Goal: Task Accomplishment & Management: Use online tool/utility

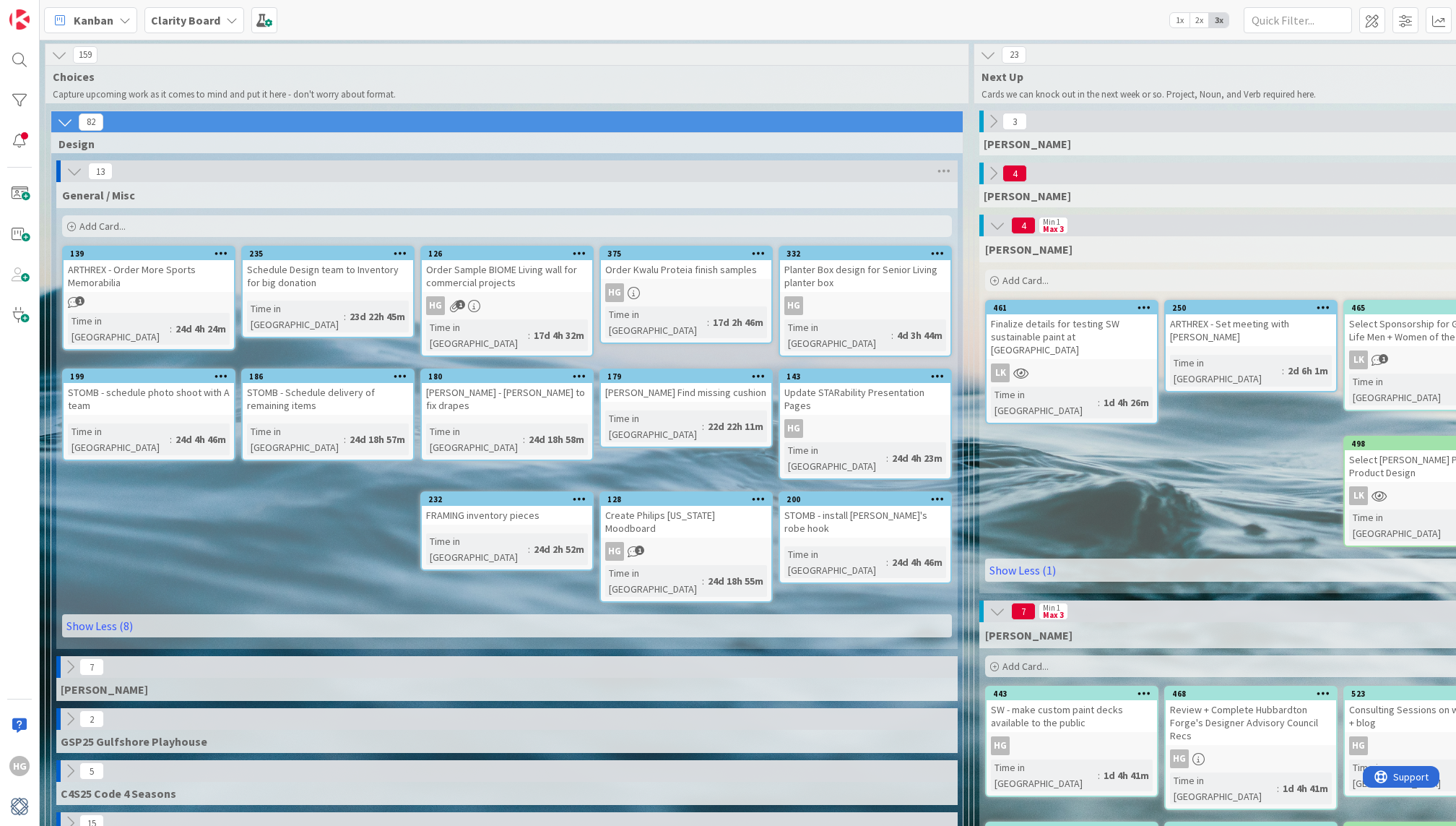
scroll to position [0, 1136]
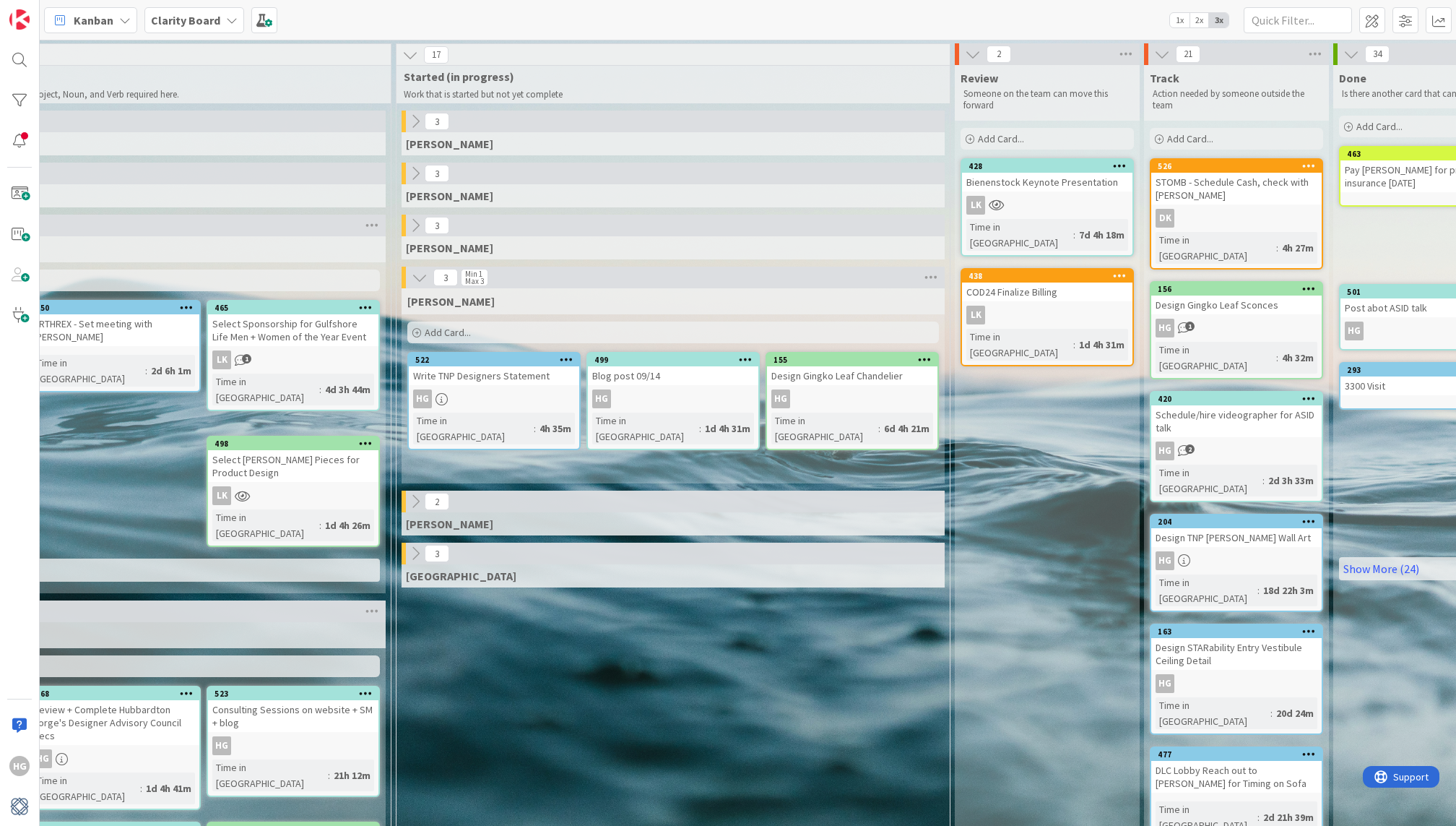
click at [525, 328] on div "Add Card..." at bounding box center [673, 332] width 532 height 22
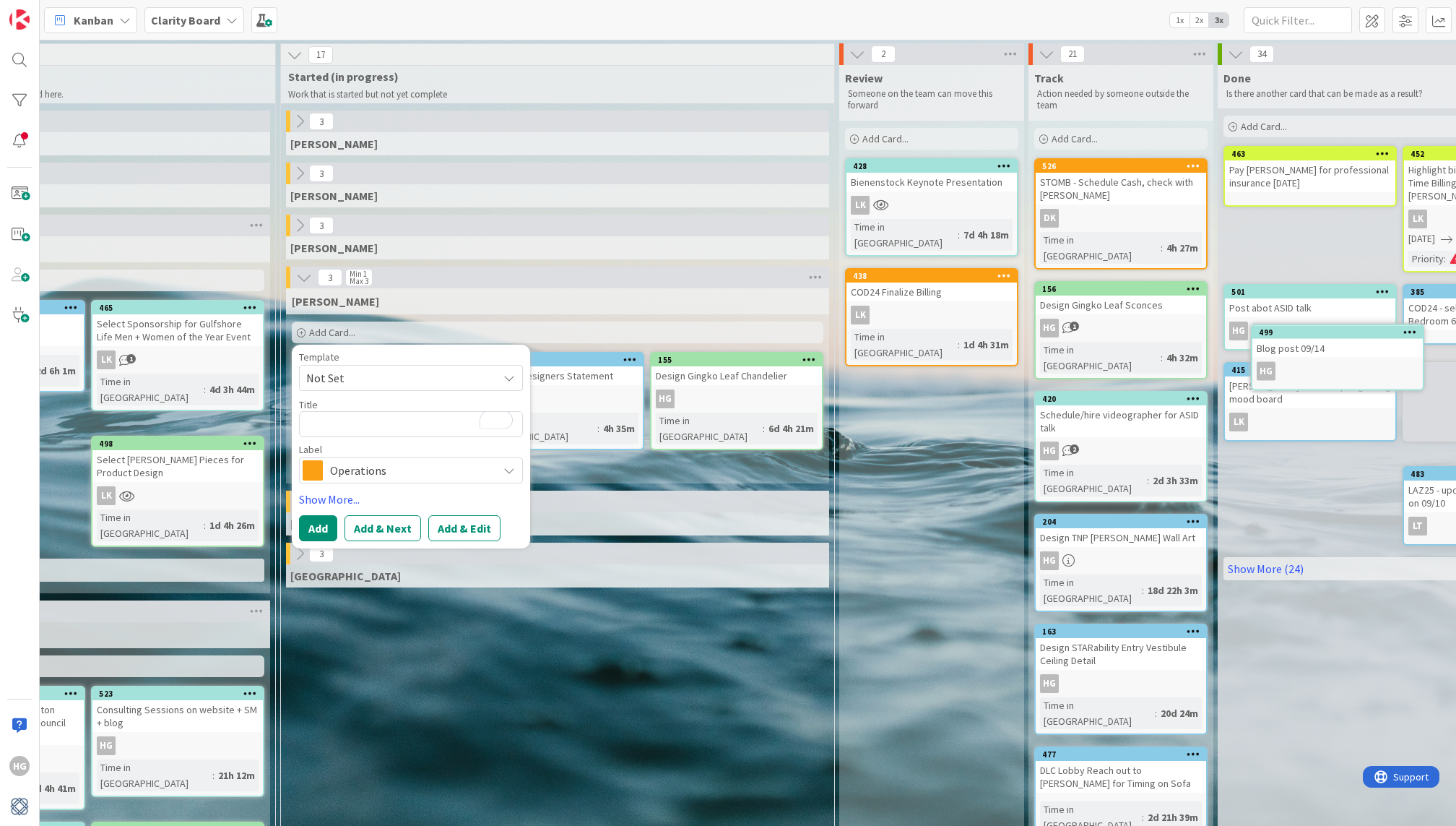
scroll to position [0, 1356]
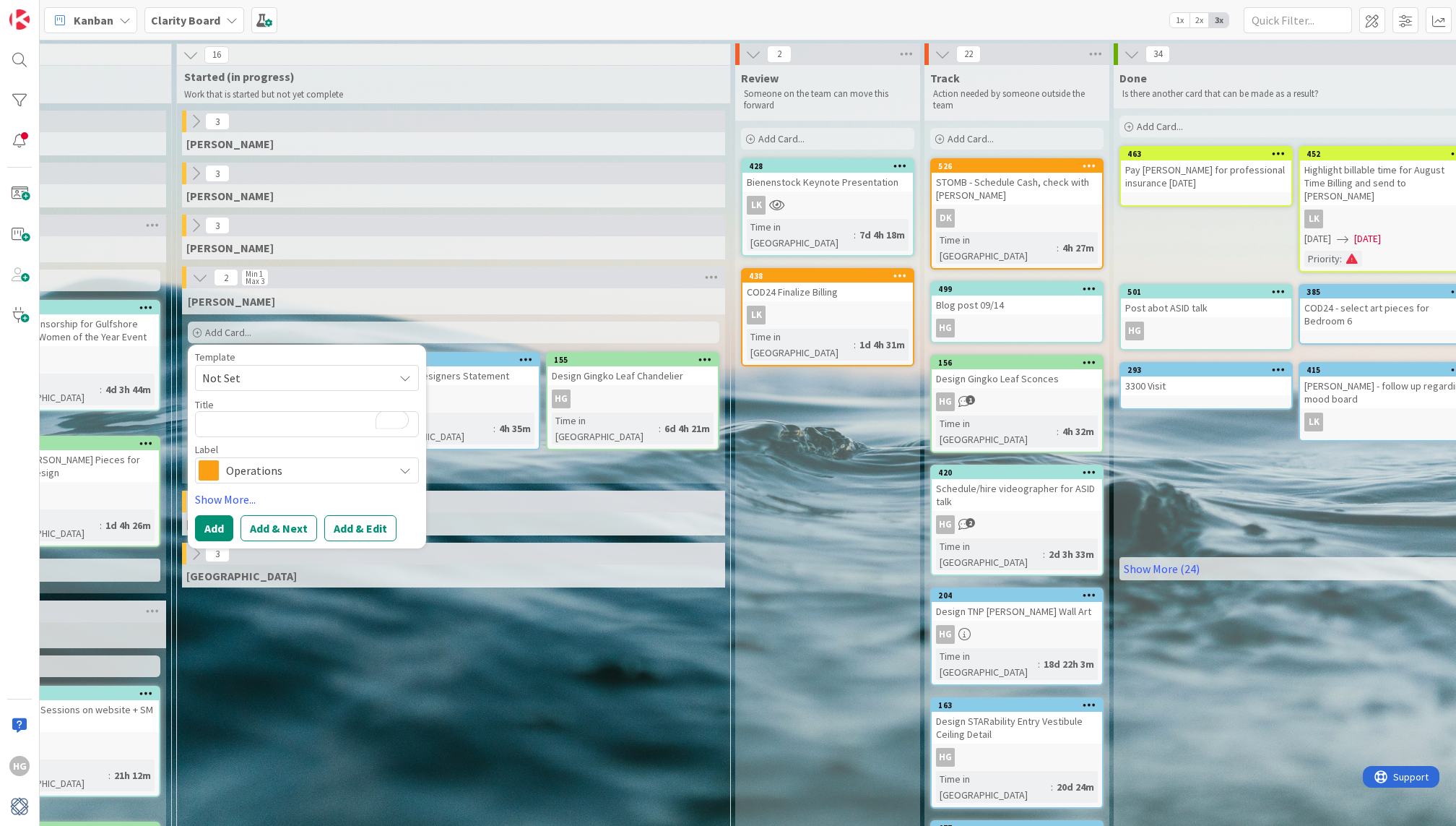
click at [586, 477] on div "[PERSON_NAME] Add Card... Template Not Set Title 0 / 128 Label Operations Show …" at bounding box center [453, 385] width 543 height 195
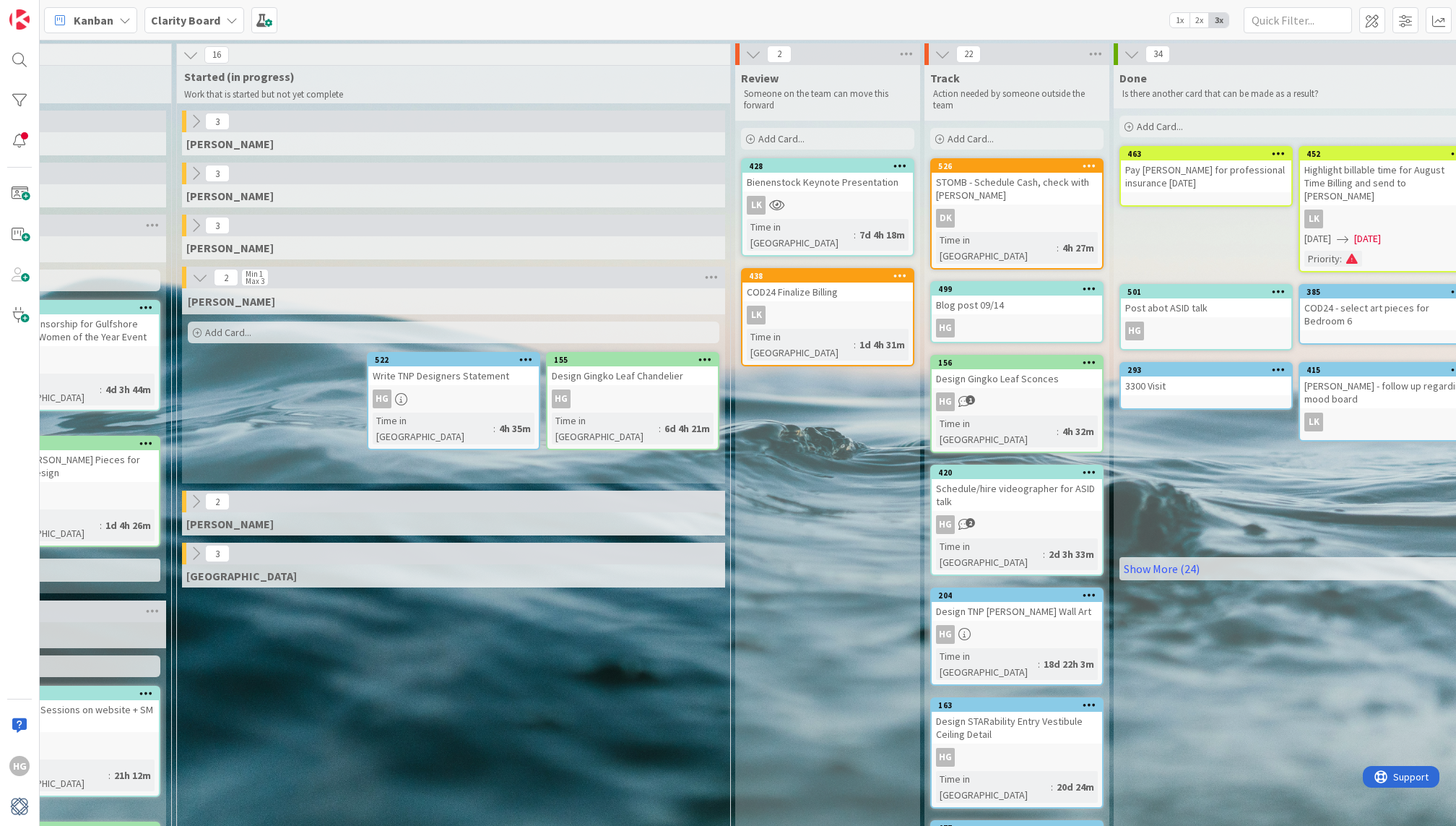
click at [247, 337] on span "Add Card..." at bounding box center [228, 332] width 46 height 13
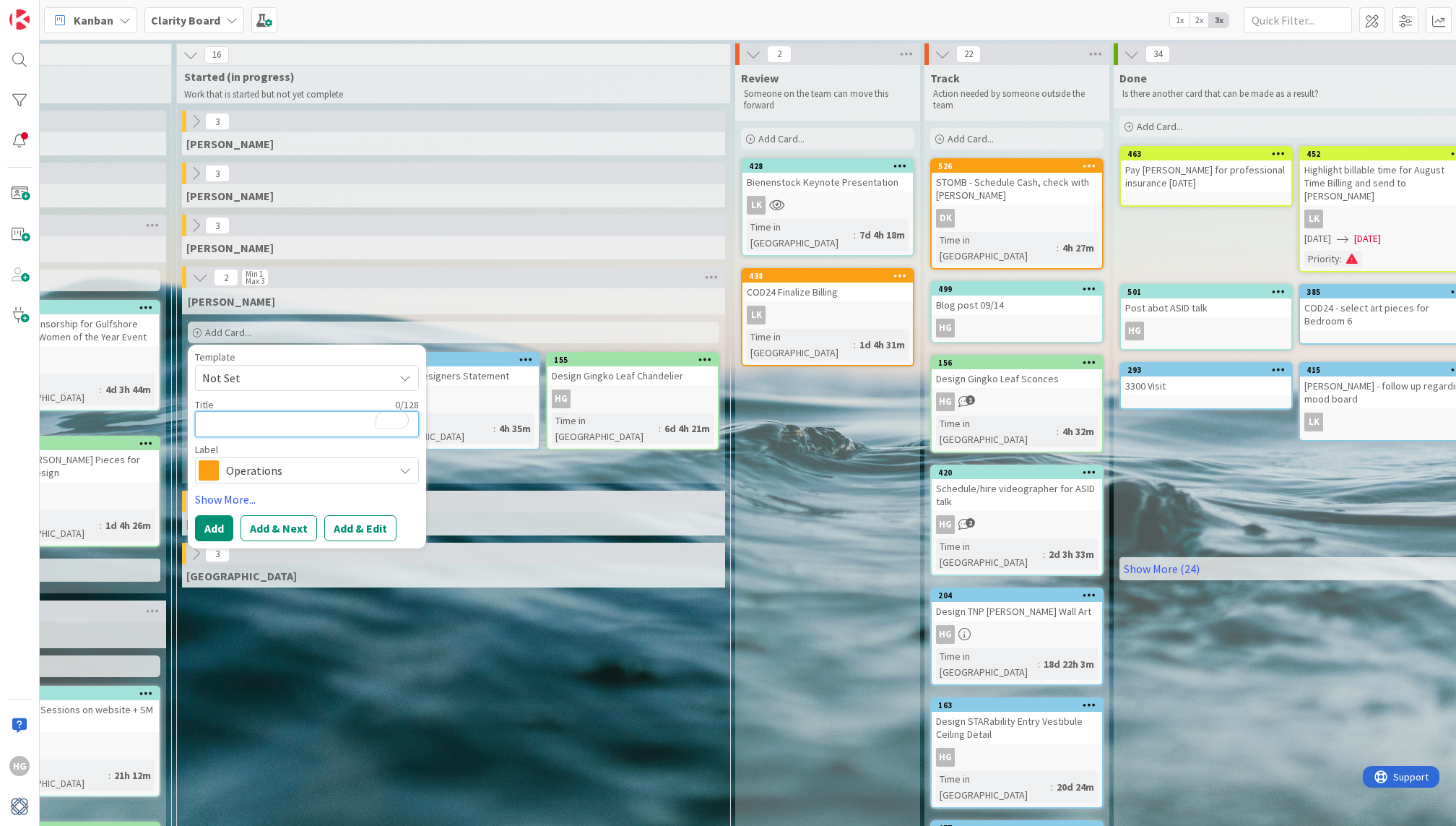
type textarea "x"
type textarea "F"
type textarea "x"
type textarea "Fi"
type textarea "x"
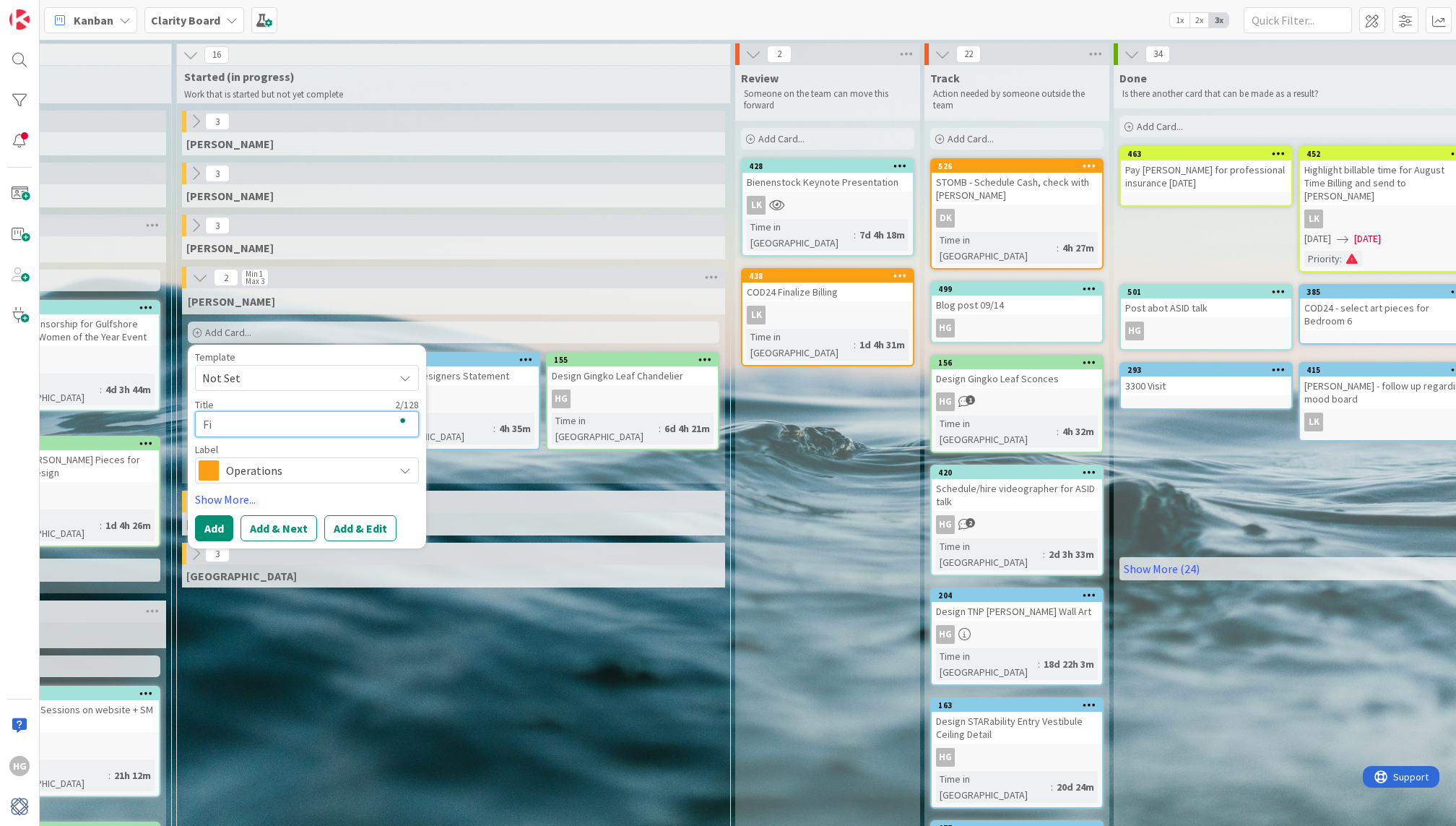
type textarea "Fix"
type textarea "x"
type textarea "Fix"
type textarea "x"
type textarea "Fix e"
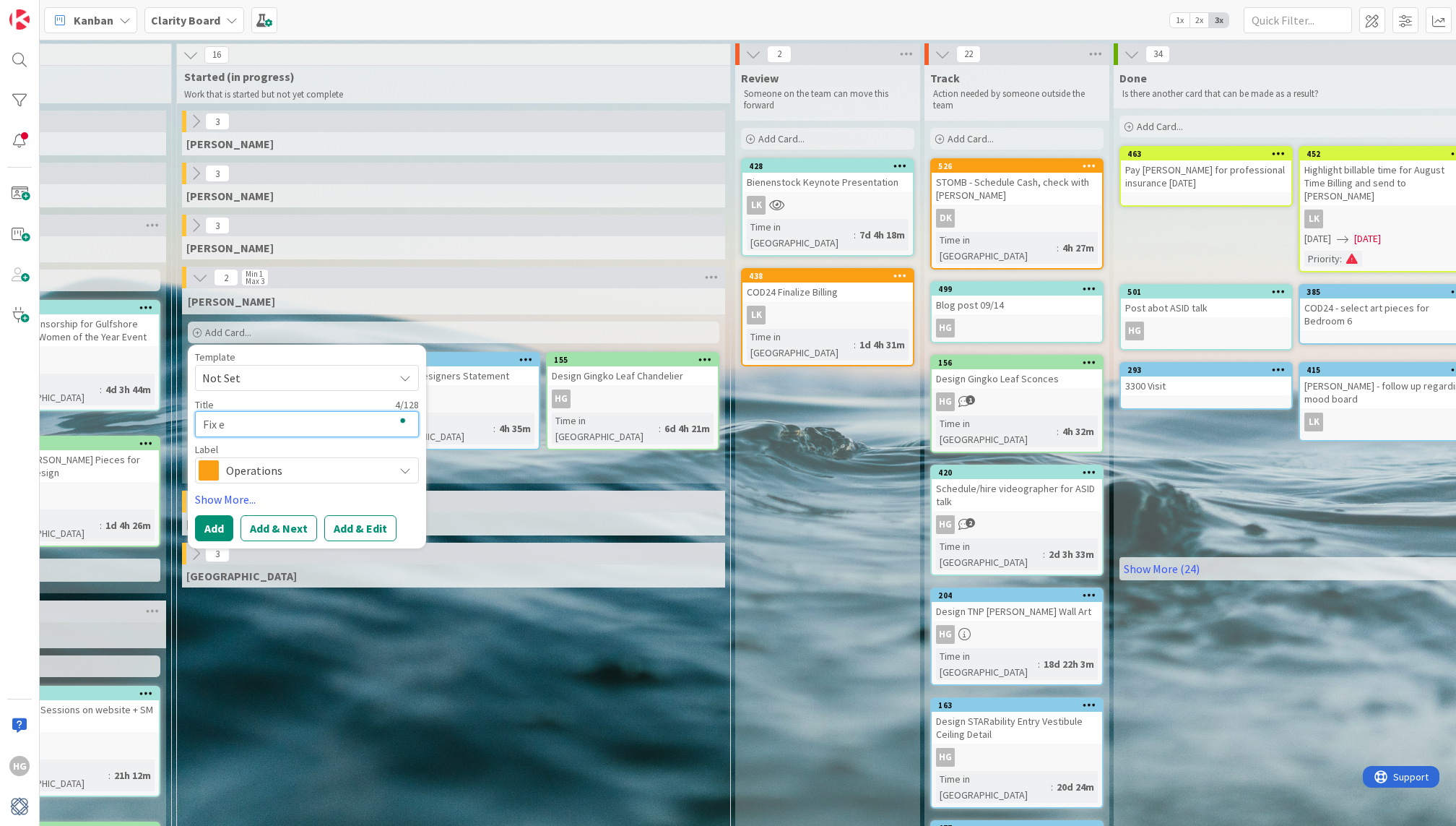
type textarea "x"
type textarea "Fix em"
type textarea "x"
type textarea "Fix ema"
type textarea "x"
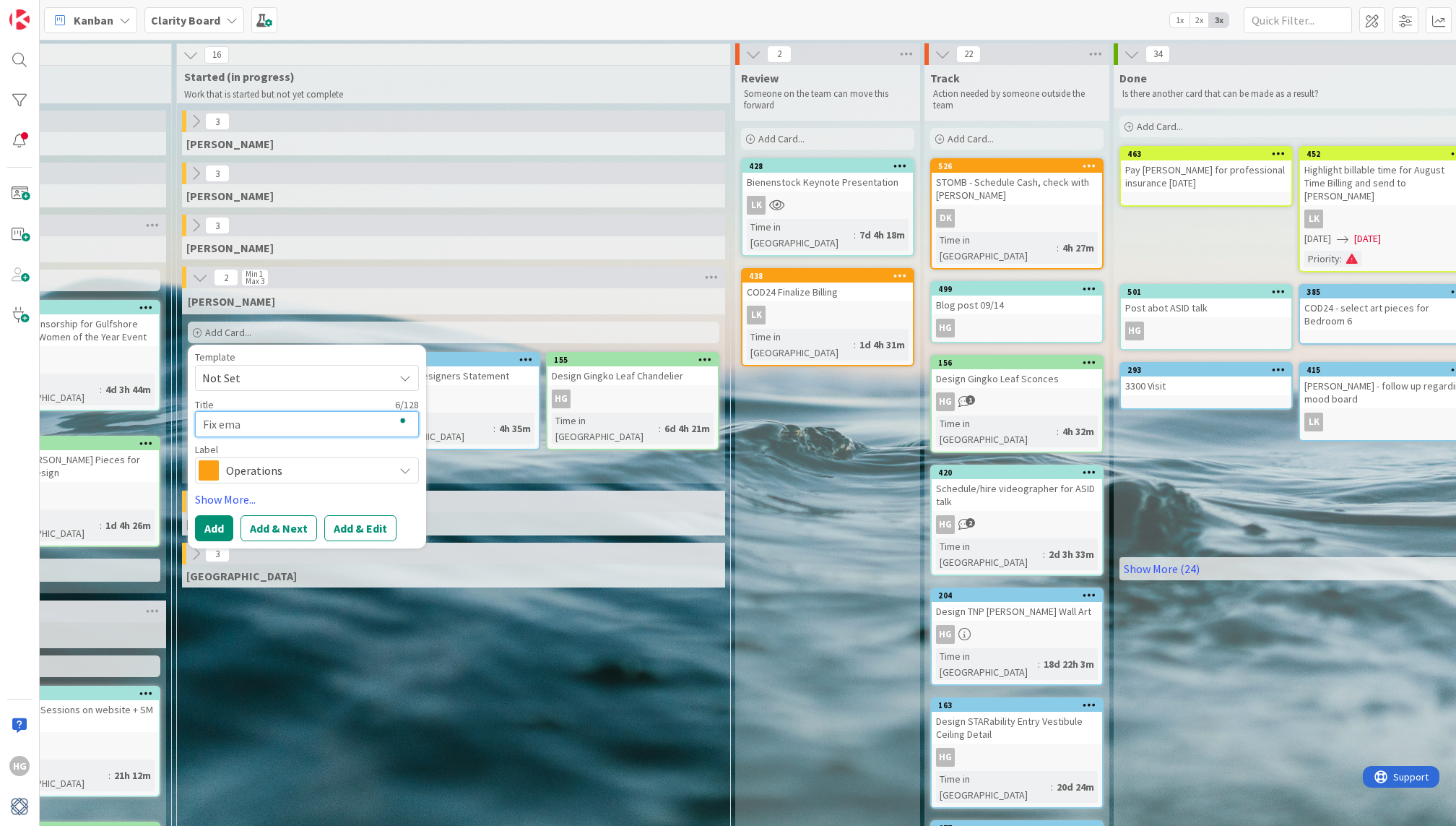
type textarea "Fix emai"
type textarea "x"
type textarea "Fix email"
type textarea "x"
type textarea "Fix email"
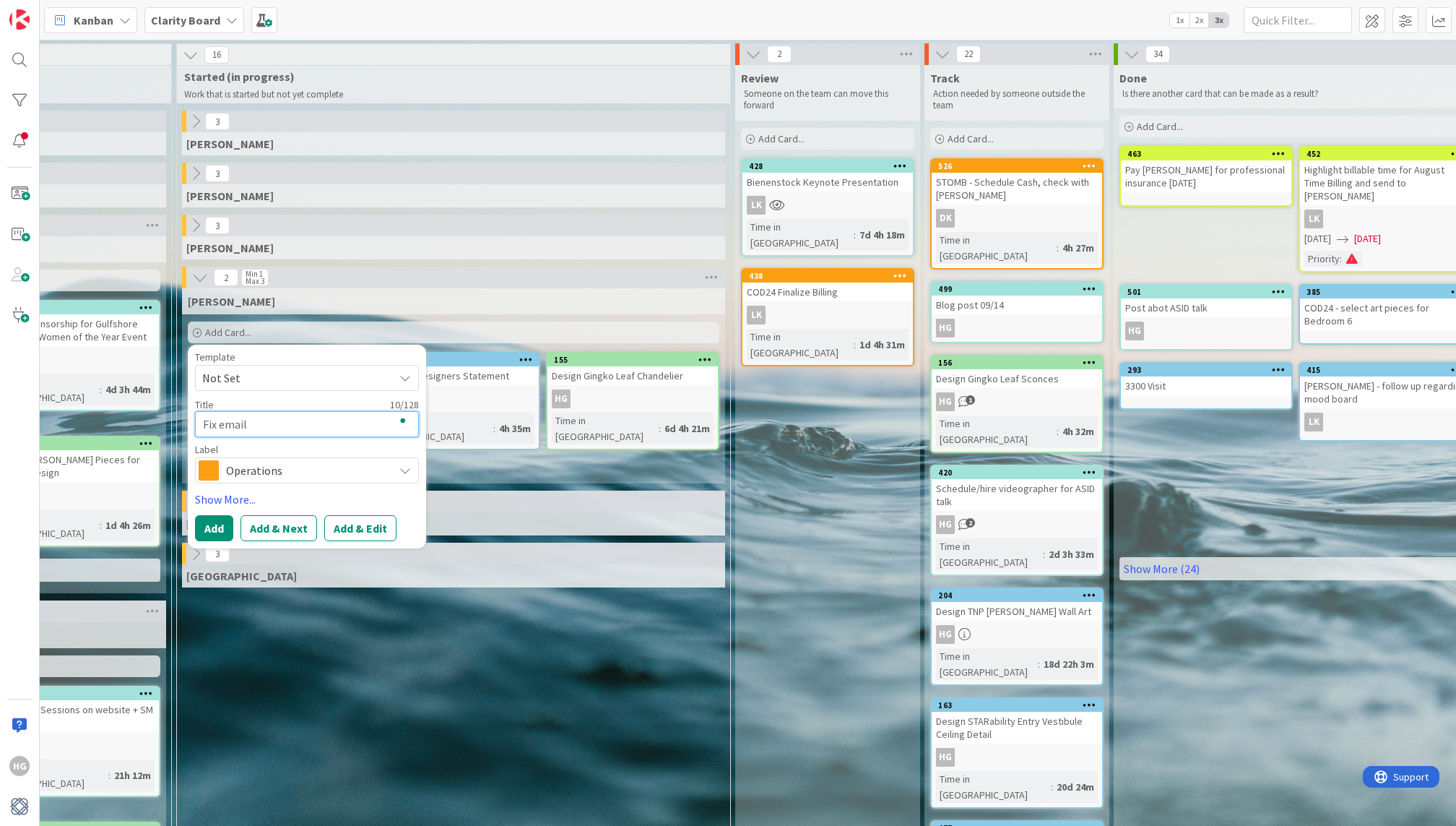
type textarea "x"
type textarea "Fix email"
type textarea "x"
type textarea "Fix emai"
type textarea "x"
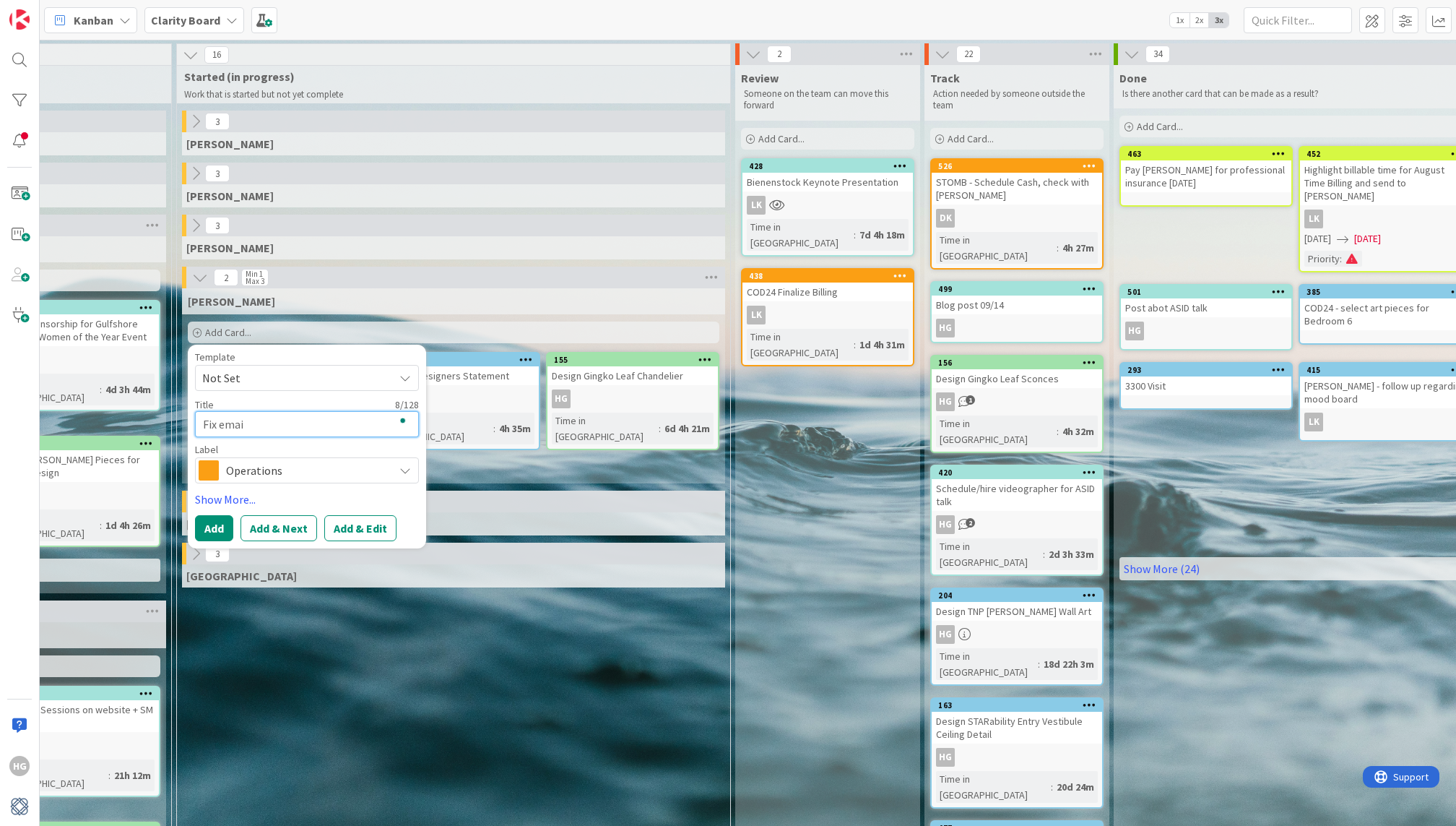
type textarea "Fix ema"
type textarea "x"
type textarea "Fix em"
type textarea "x"
type textarea "Fix e"
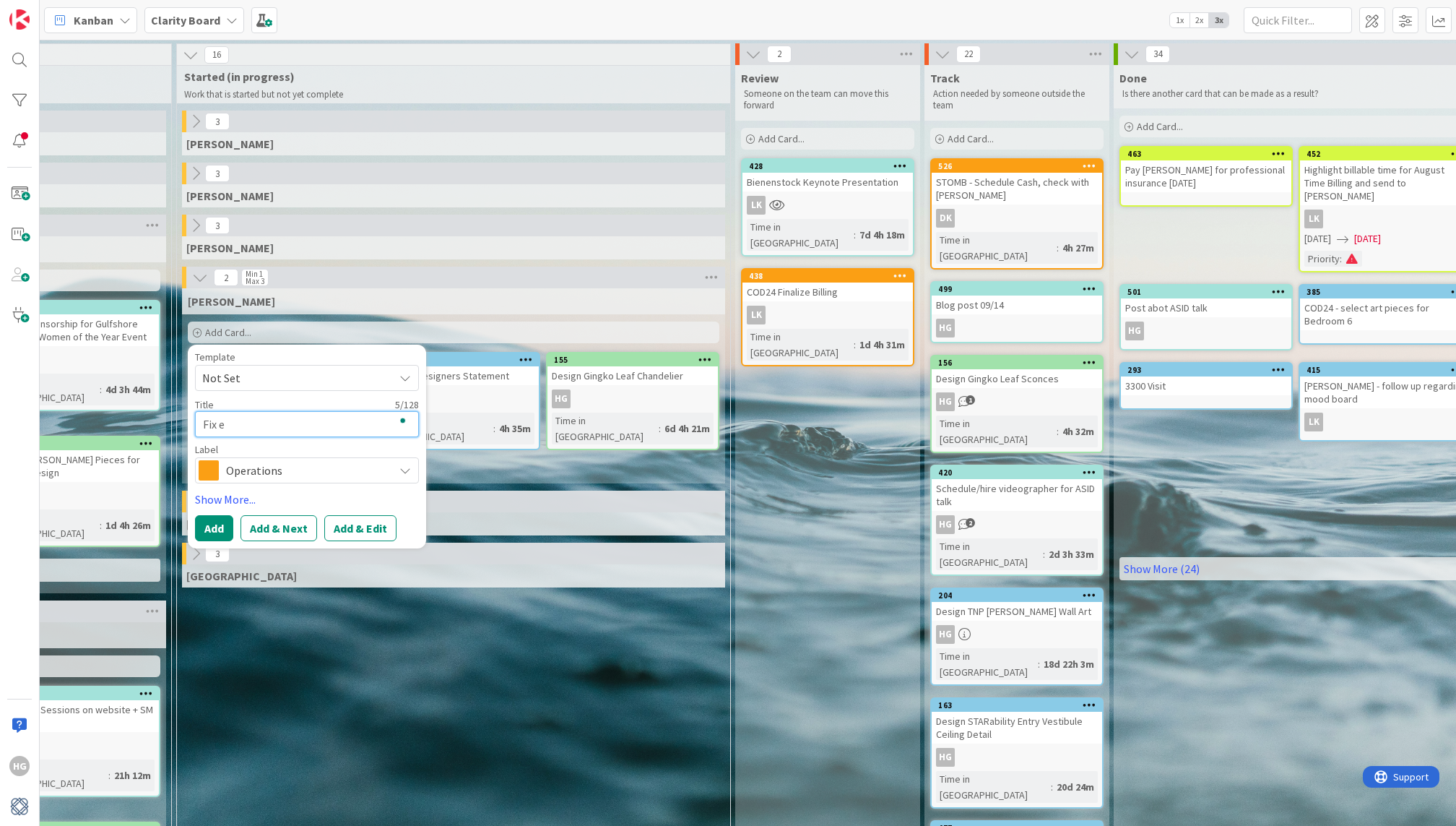
type textarea "x"
type textarea "Fix"
type textarea "x"
type textarea "Fix B"
type textarea "x"
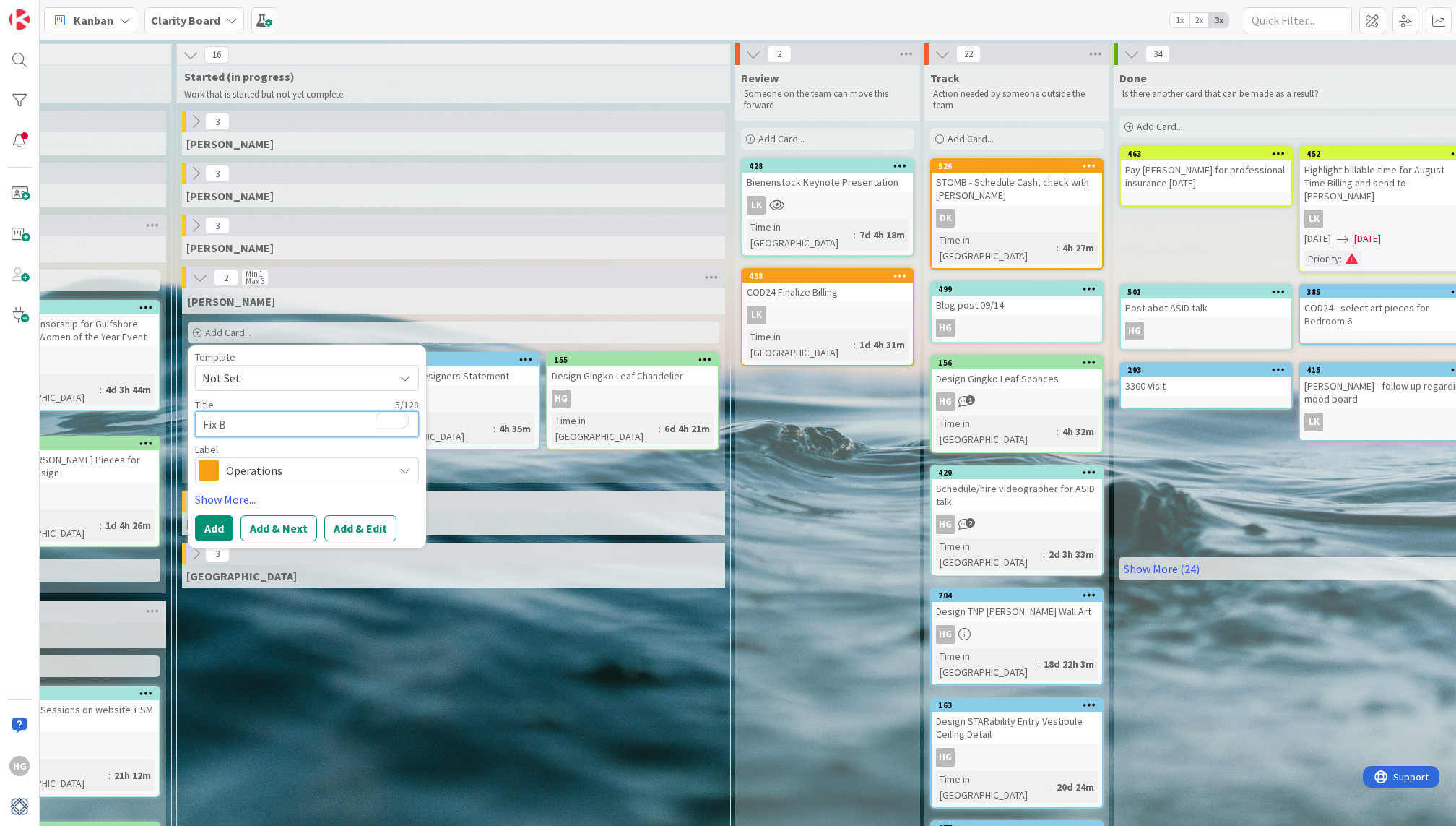
type textarea "Fix Bl"
type textarea "x"
type textarea "Fix Blo"
type textarea "x"
type textarea "Fix Blog"
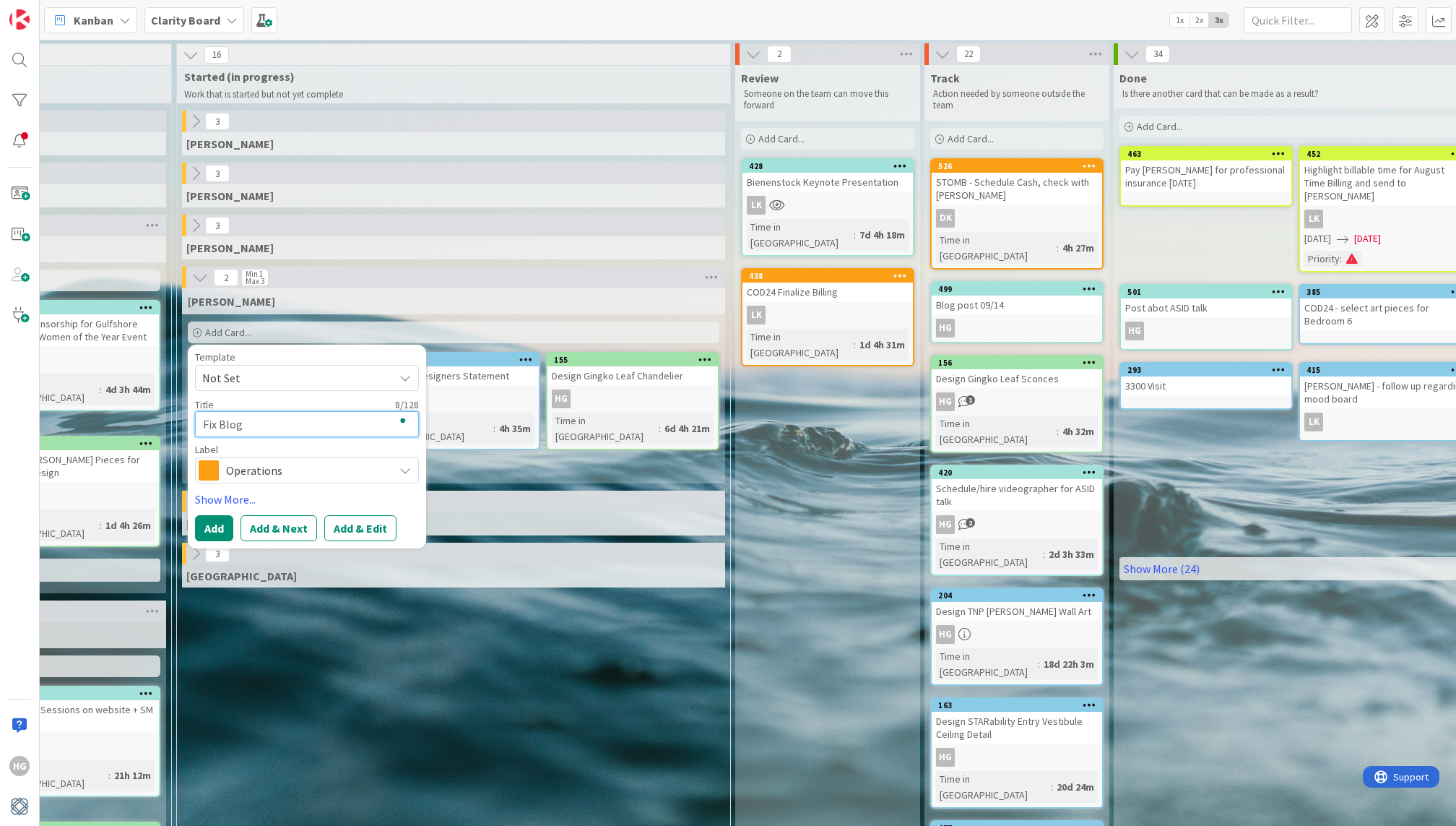
type textarea "x"
type textarea "Fix Blog"
type textarea "x"
type textarea "Fix Blog P"
type textarea "x"
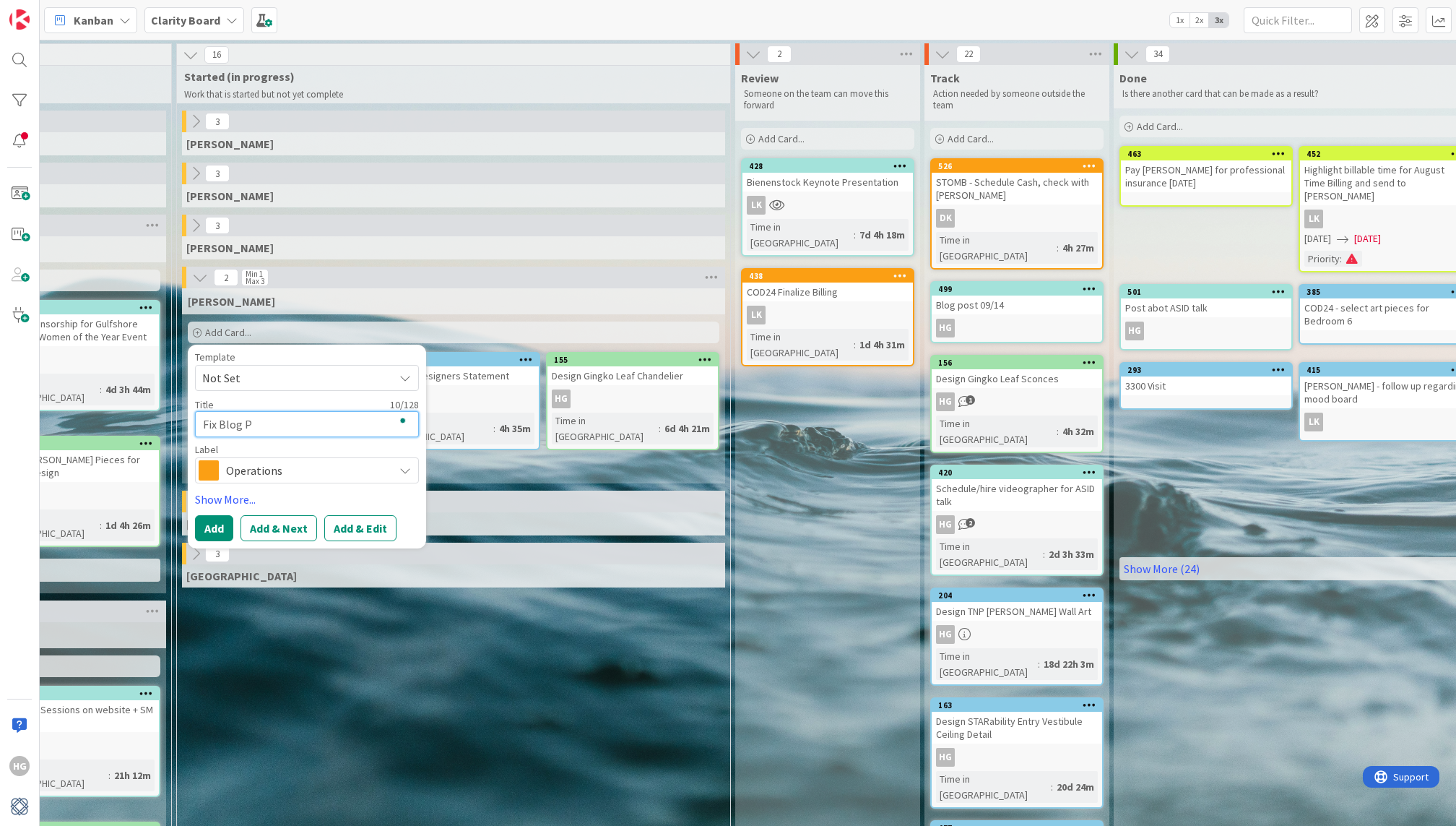
type textarea "Fix Blog Po"
type textarea "x"
type textarea "Fix Blog Pos"
type textarea "x"
type textarea "Fix Blog Post"
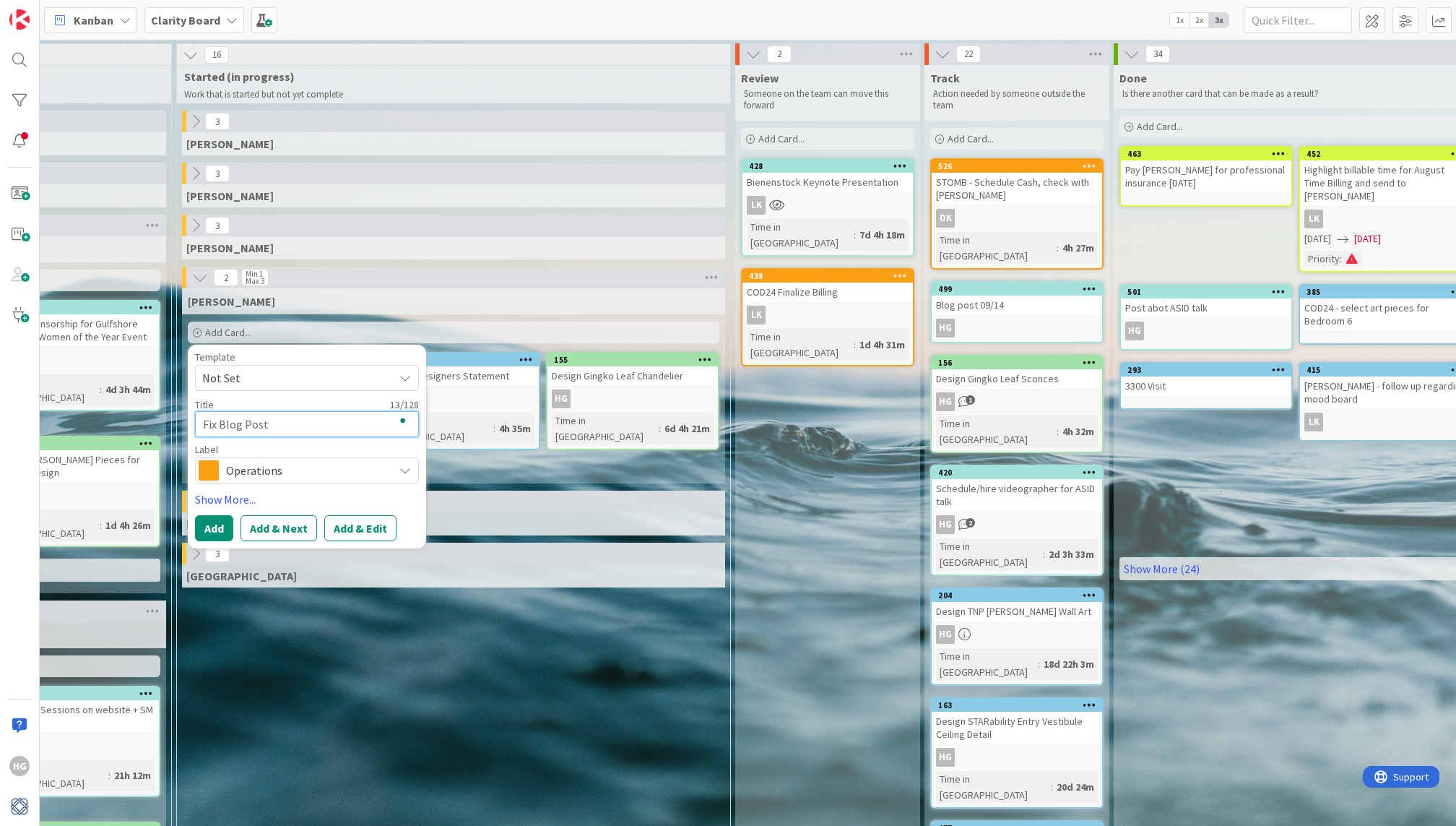
type textarea "x"
type textarea "Fix Blog Post e"
type textarea "x"
type textarea "Fix Blog Post em"
type textarea "x"
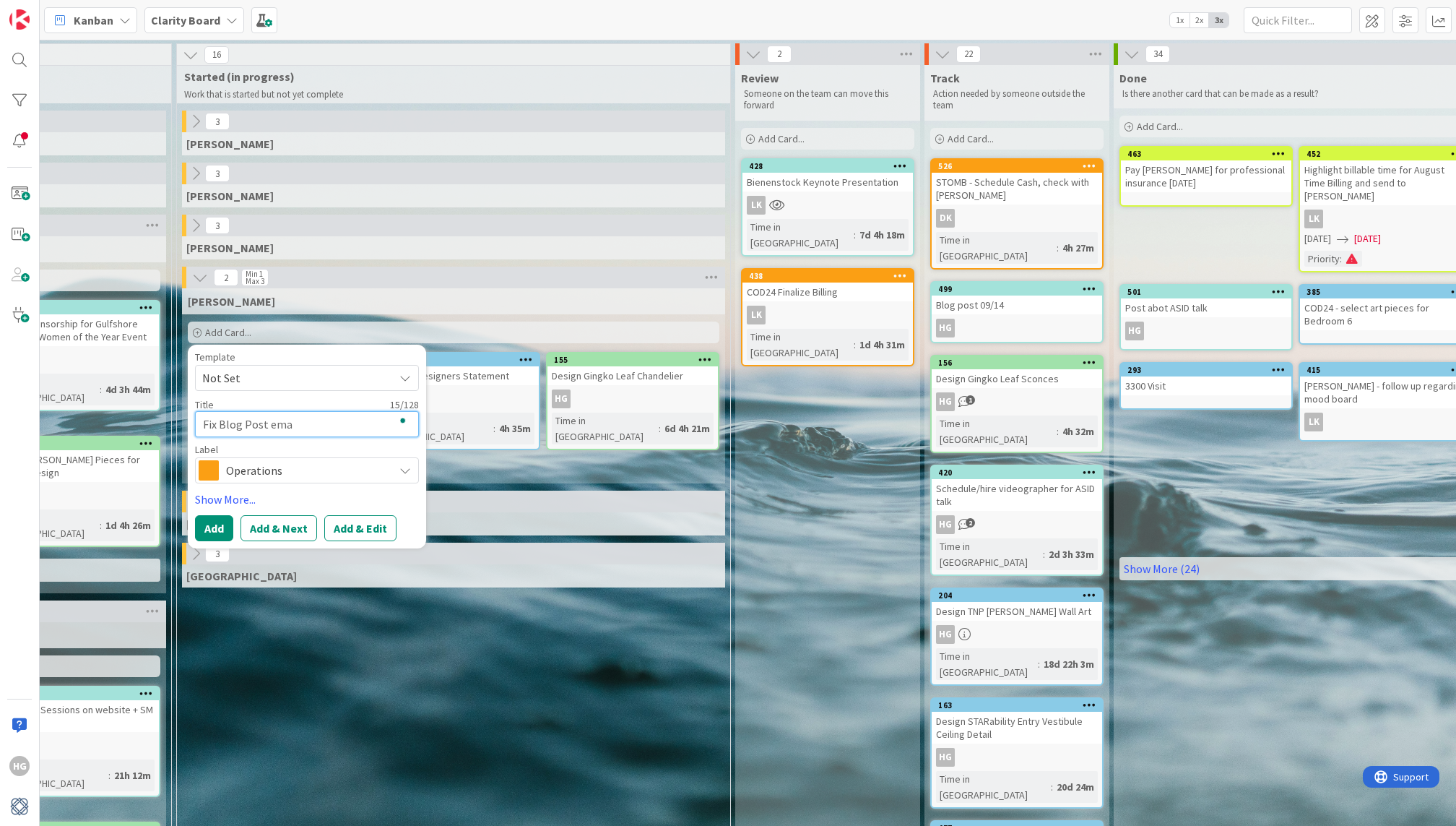
type textarea "Fix Blog Post emai"
type textarea "x"
type textarea "Fix Blog Post email"
type textarea "x"
type textarea "Fix Blog Post email"
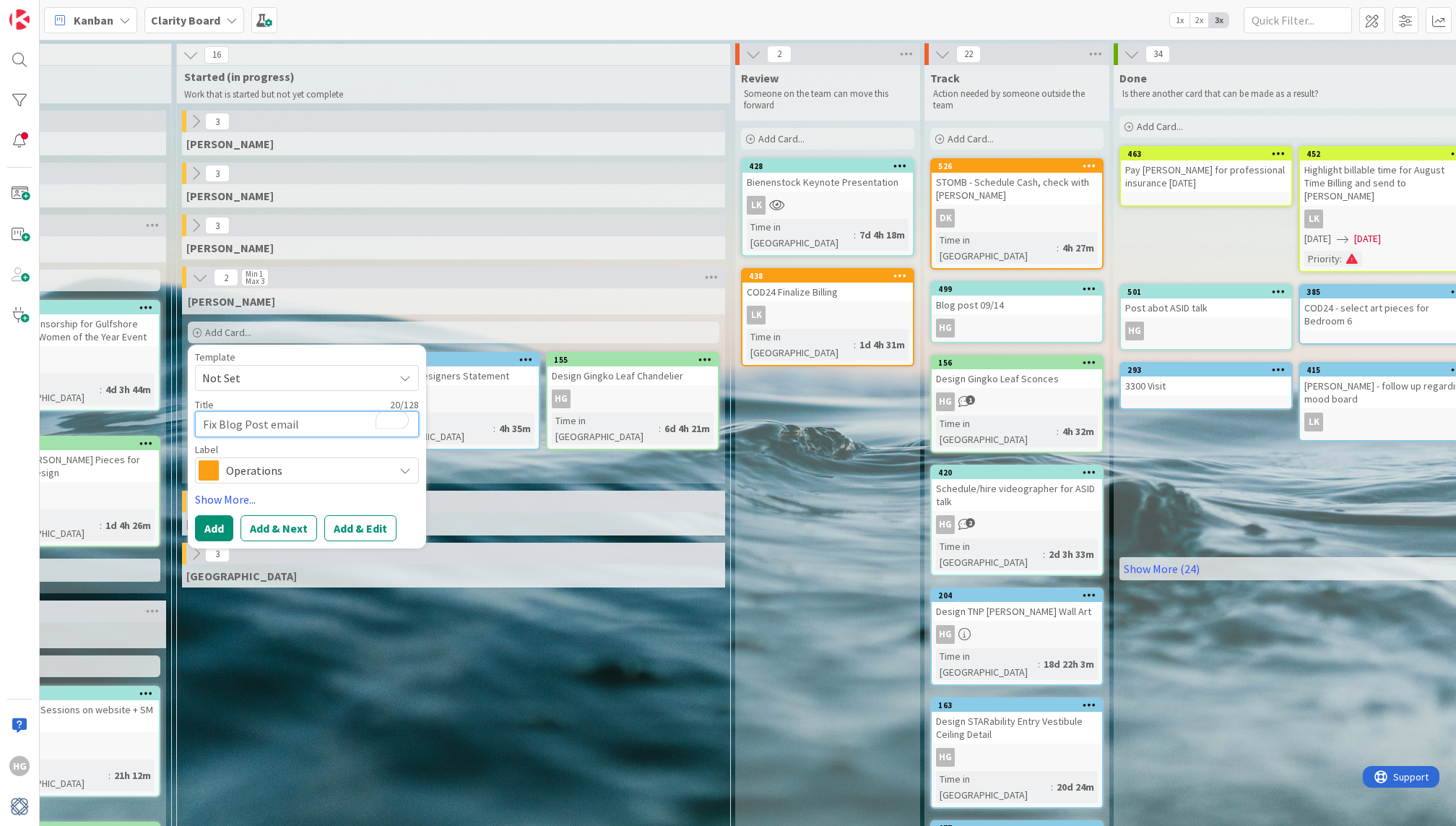
type textarea "x"
type textarea "Fix Blog Post email c"
type textarea "x"
type textarea "Fix Blog Post email co"
type textarea "x"
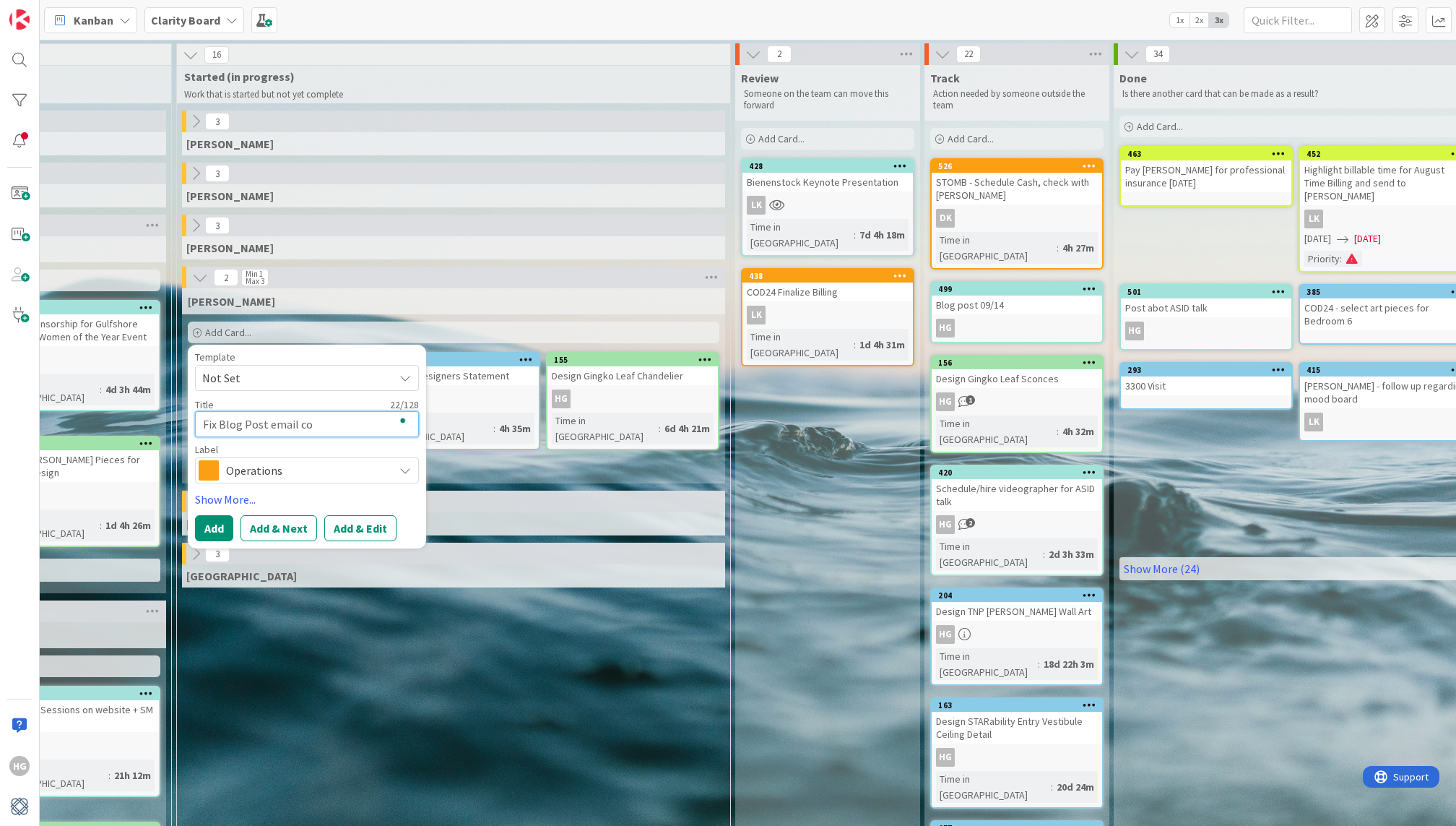
type textarea "Fix Blog Post email cod"
type textarea "x"
type textarea "Fix Blog Post email code"
type textarea "x"
type textarea "Fix Blog Post email code"
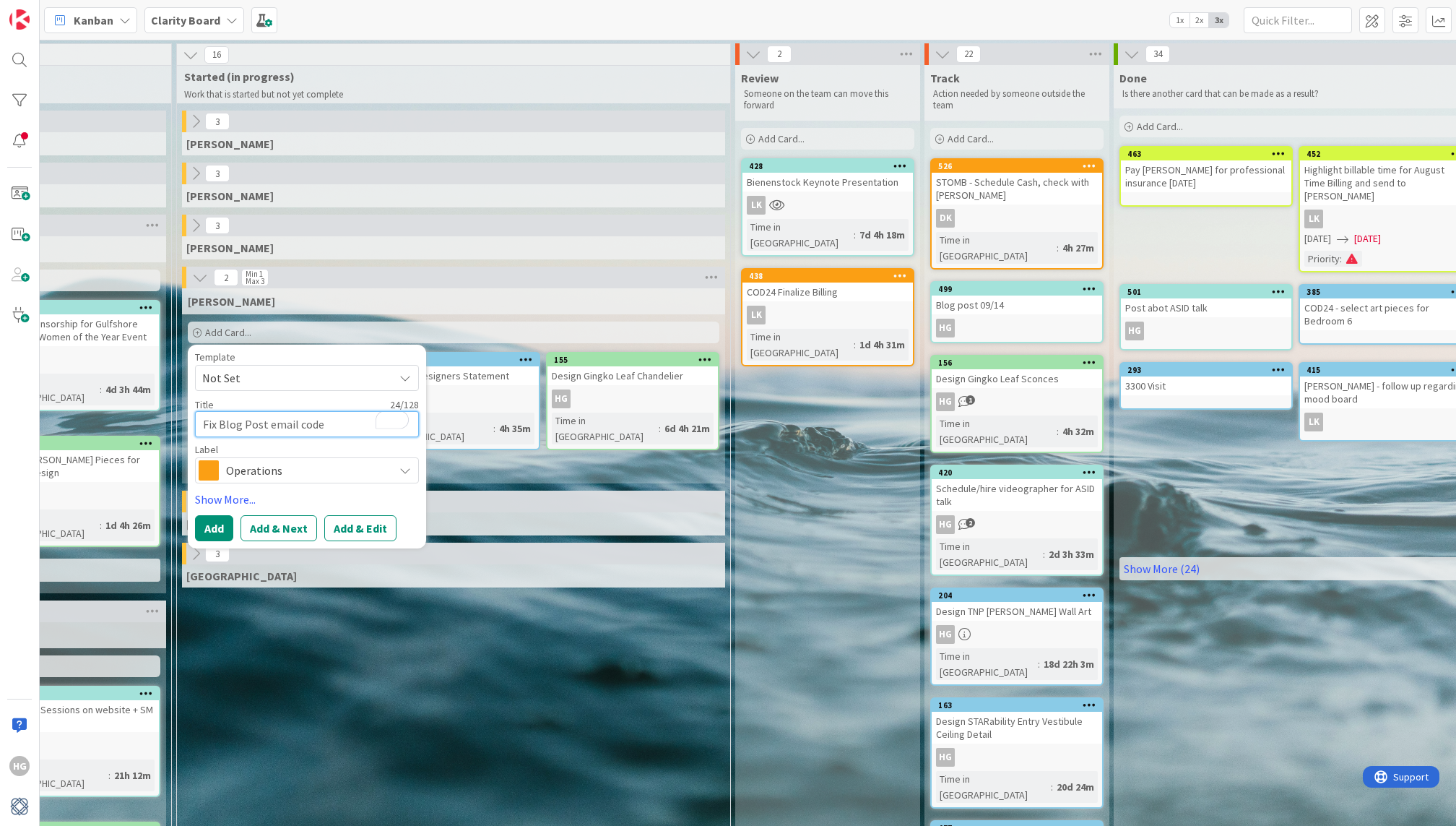
type textarea "x"
type textarea "Fix Blog Post email code i"
type textarea "x"
type textarea "Fix Blog Post email code in"
type textarea "x"
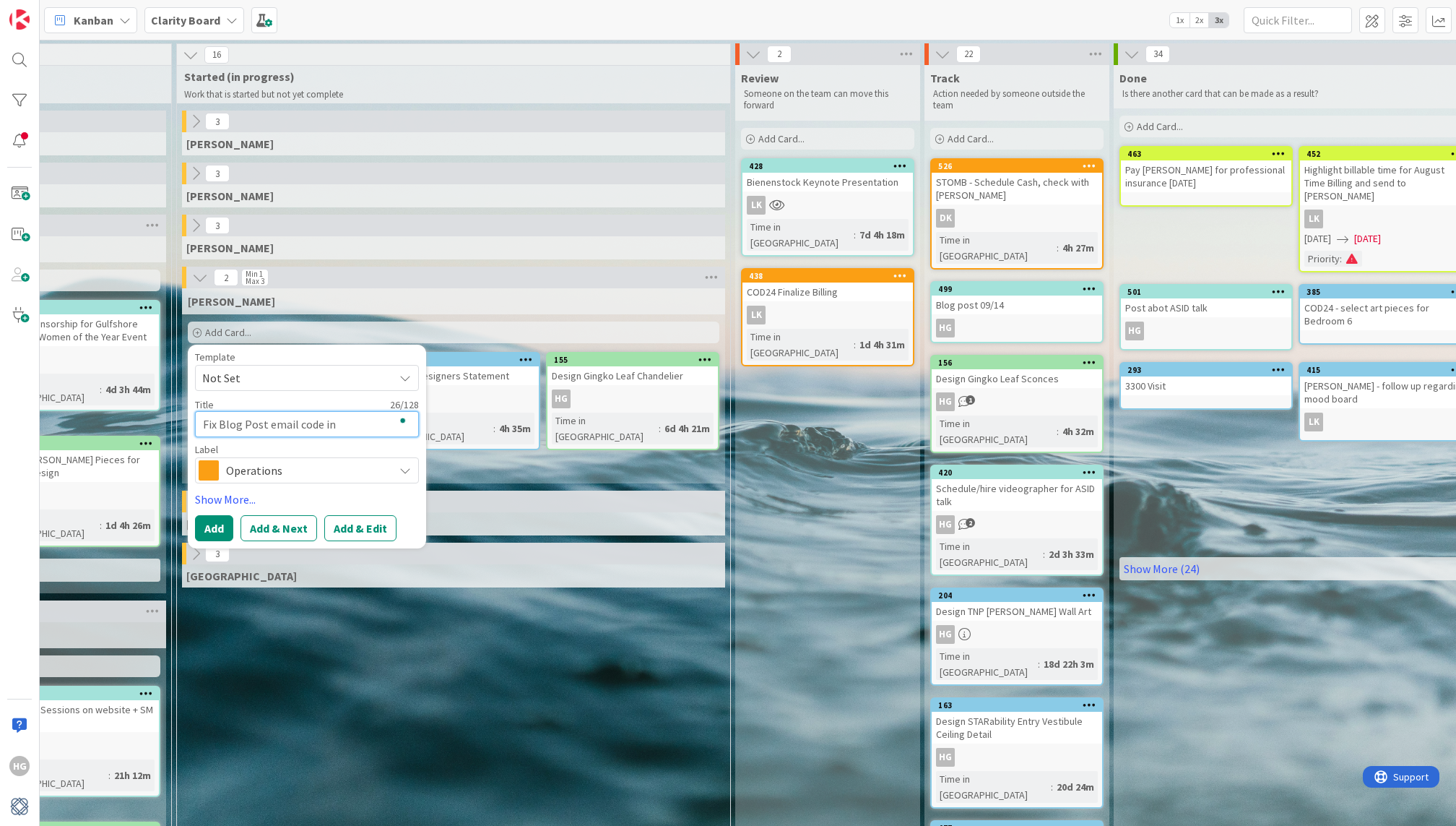
type textarea "Fix Blog Post email code in"
type textarea "x"
type textarea "Fix Blog Post email code in M"
type textarea "x"
type textarea "Fix Blog Post email code in Ma"
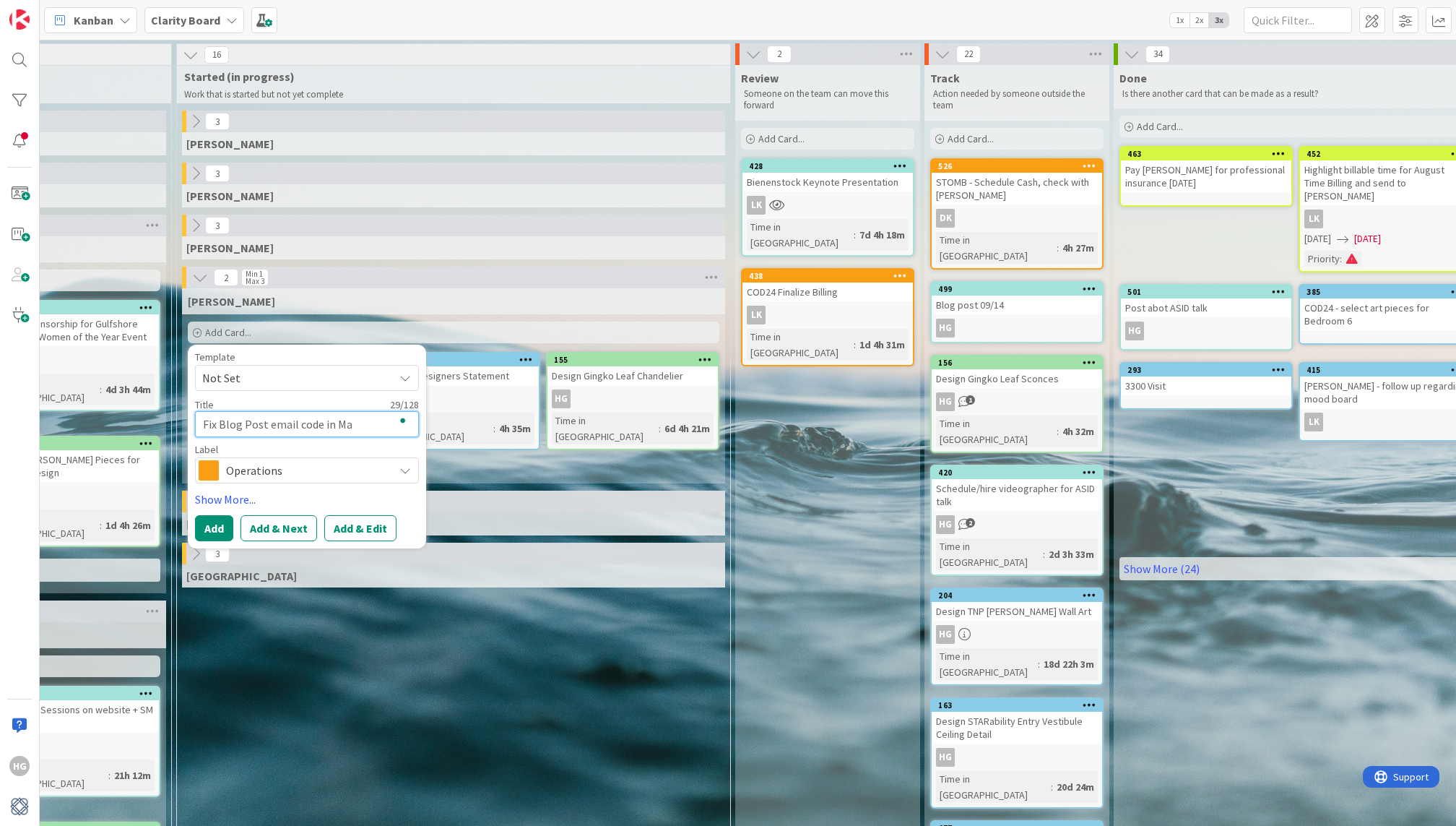
type textarea "x"
type textarea "Fix Blog Post email code in Mai"
type textarea "x"
type textarea "Fix Blog Post email code in Mail"
type textarea "x"
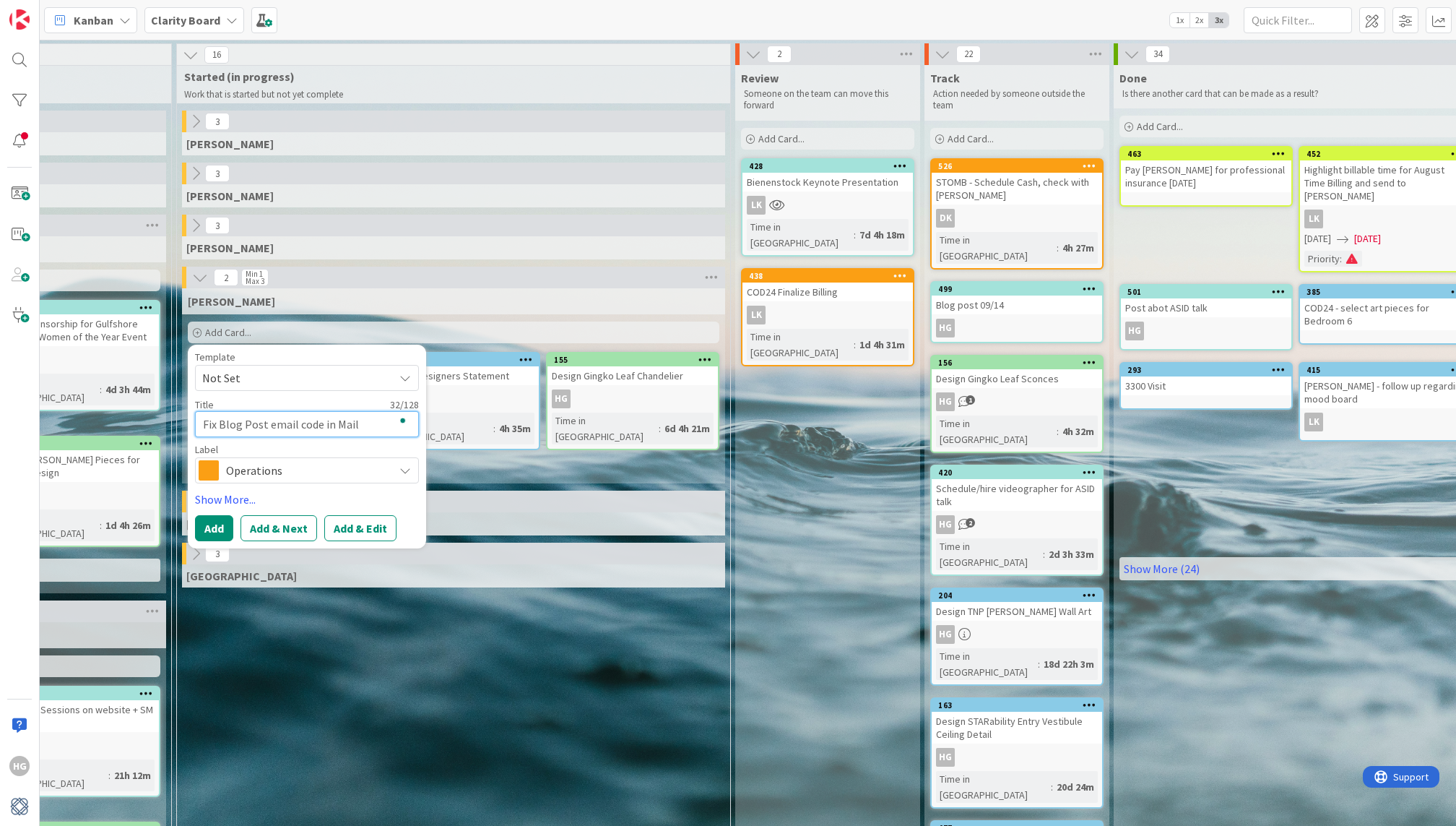
type textarea "Fix Blog Post email code in Mailc"
type textarea "x"
type textarea "Fix Blog Post email code in Mailch"
type textarea "x"
type textarea "Fix Blog Post email code in Mailchi"
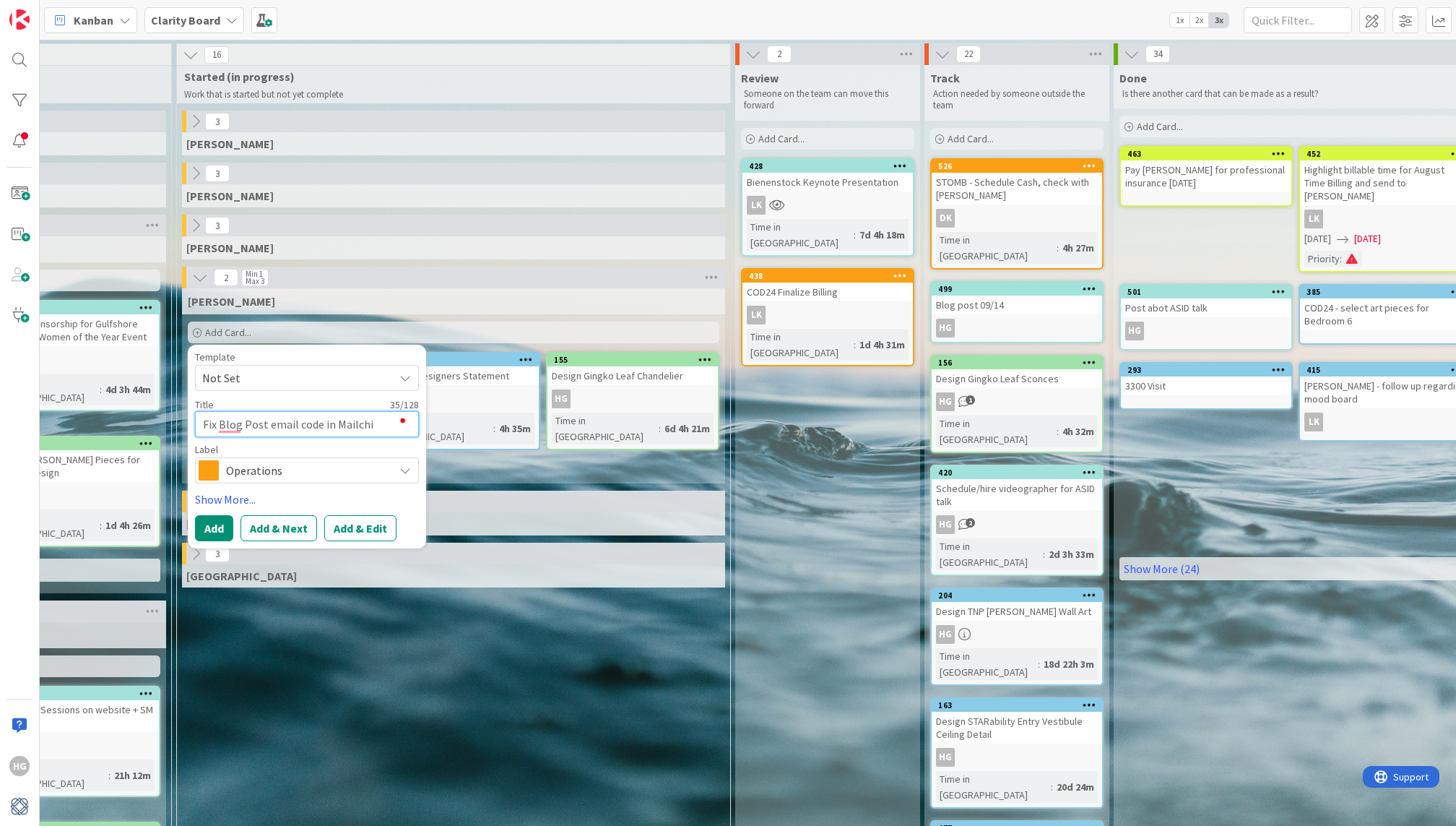
type textarea "x"
type textarea "Fix Blog Post email code in Mailchim"
type textarea "x"
type textarea "Fix Blog Post email code in Mailchimp"
click at [228, 474] on span "Operations" at bounding box center [306, 470] width 161 height 20
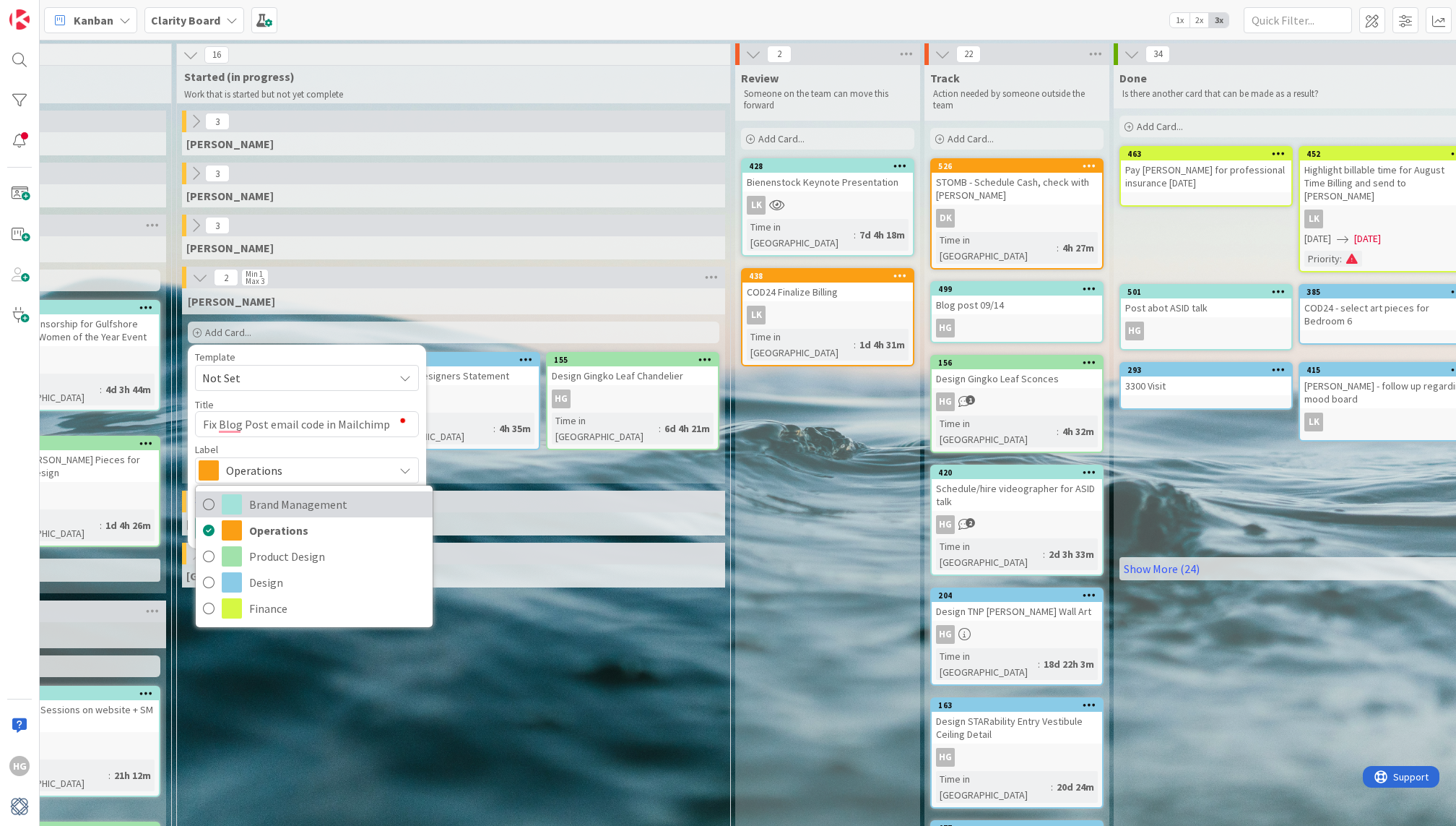
click at [278, 504] on span "Brand Management" at bounding box center [337, 504] width 177 height 22
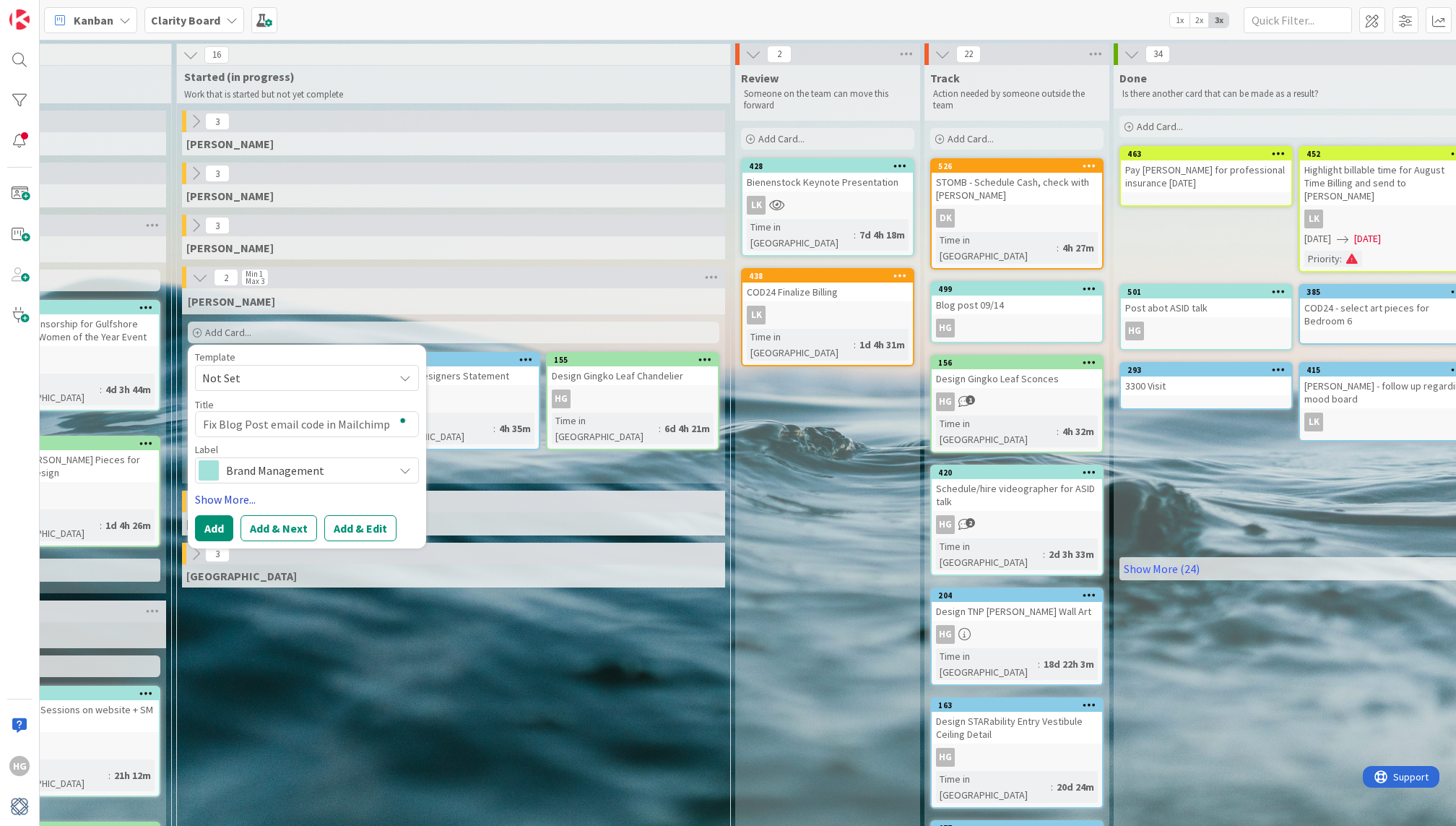
click at [217, 502] on link "Show More..." at bounding box center [307, 499] width 224 height 18
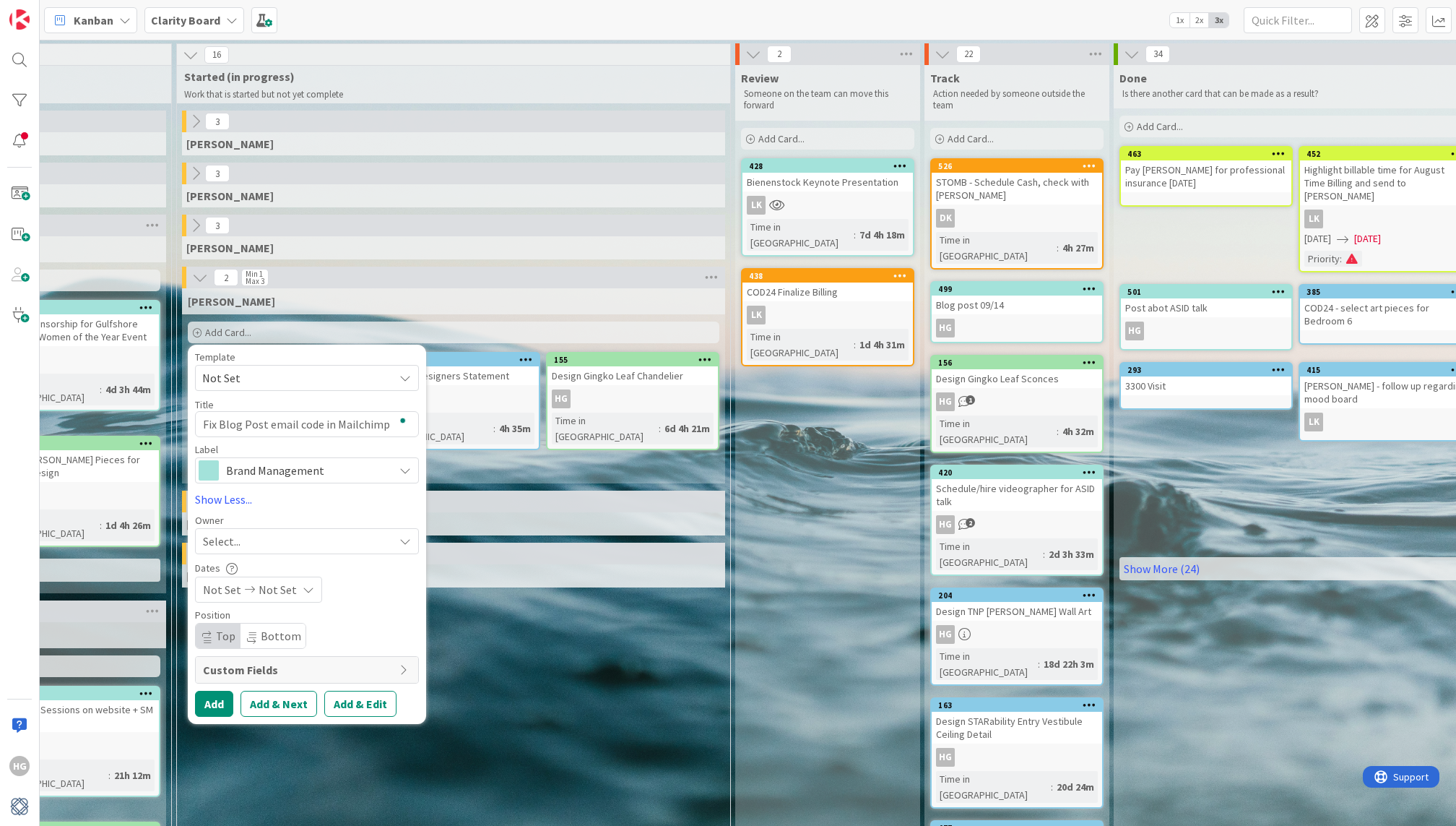
click at [229, 542] on span "Select..." at bounding box center [222, 542] width 38 height 18
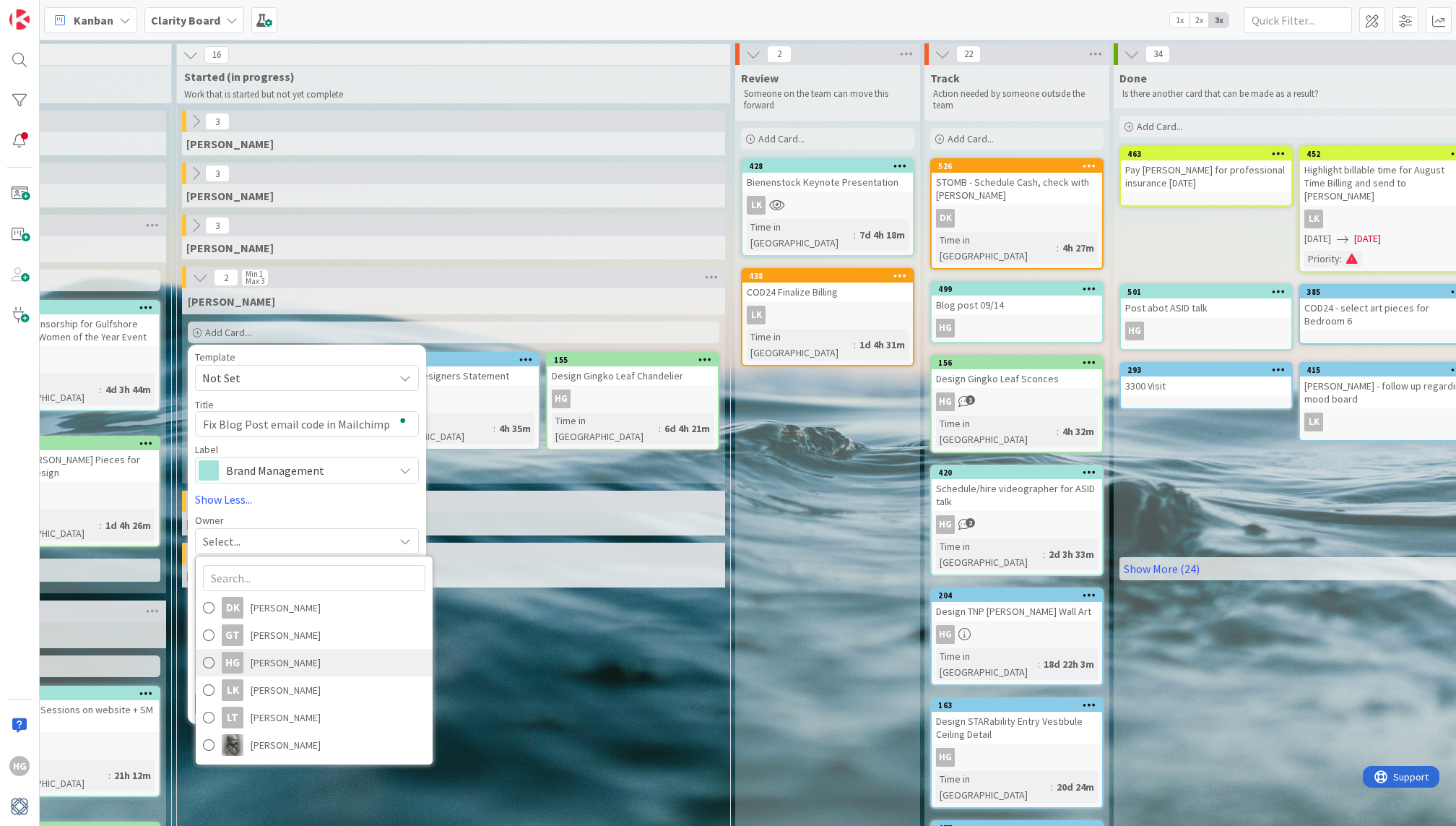
click at [252, 653] on span "[PERSON_NAME]" at bounding box center [285, 663] width 70 height 22
type textarea "x"
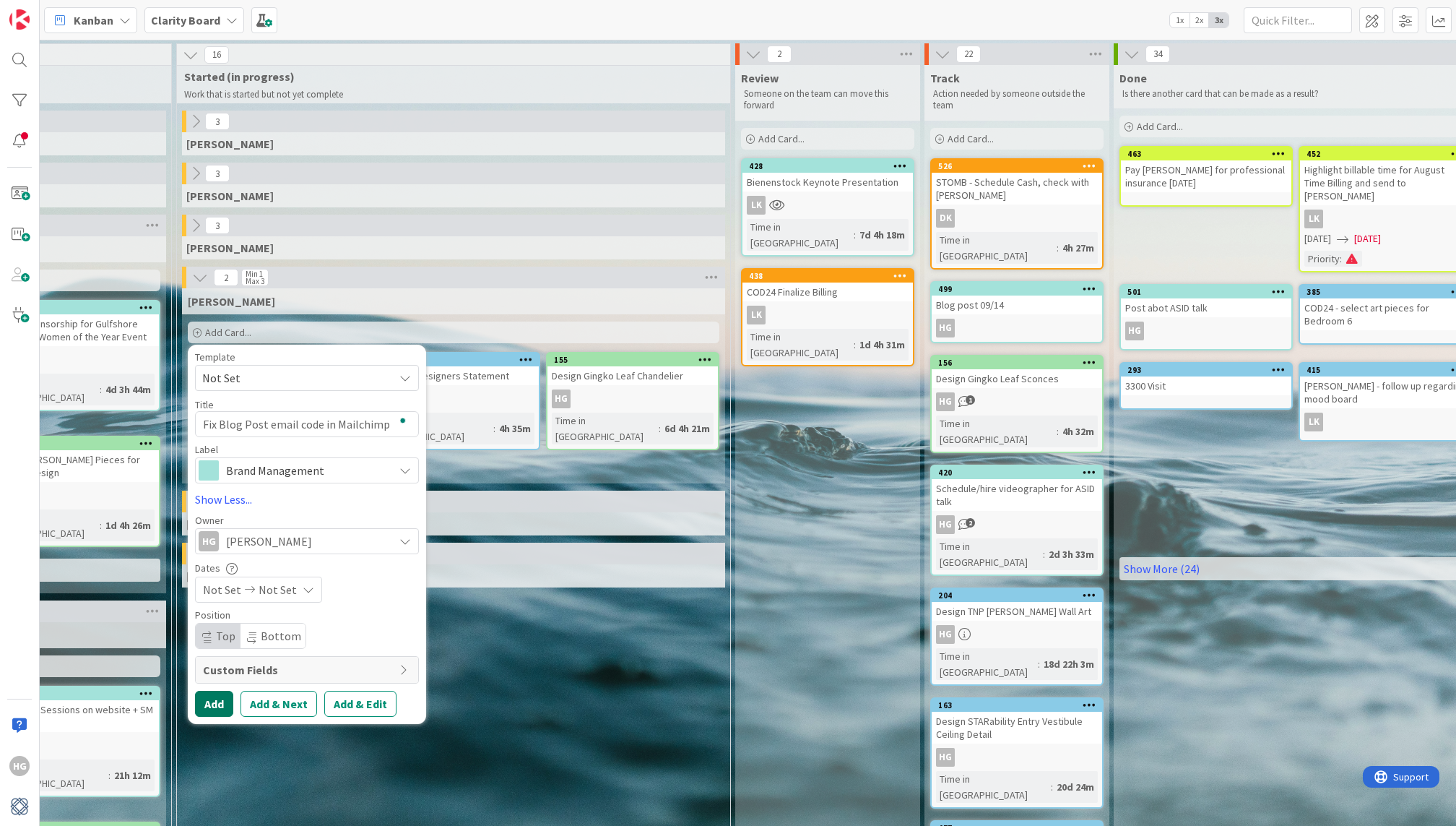
click at [209, 708] on button "Add" at bounding box center [214, 703] width 38 height 26
